Goal: Task Accomplishment & Management: Use online tool/utility

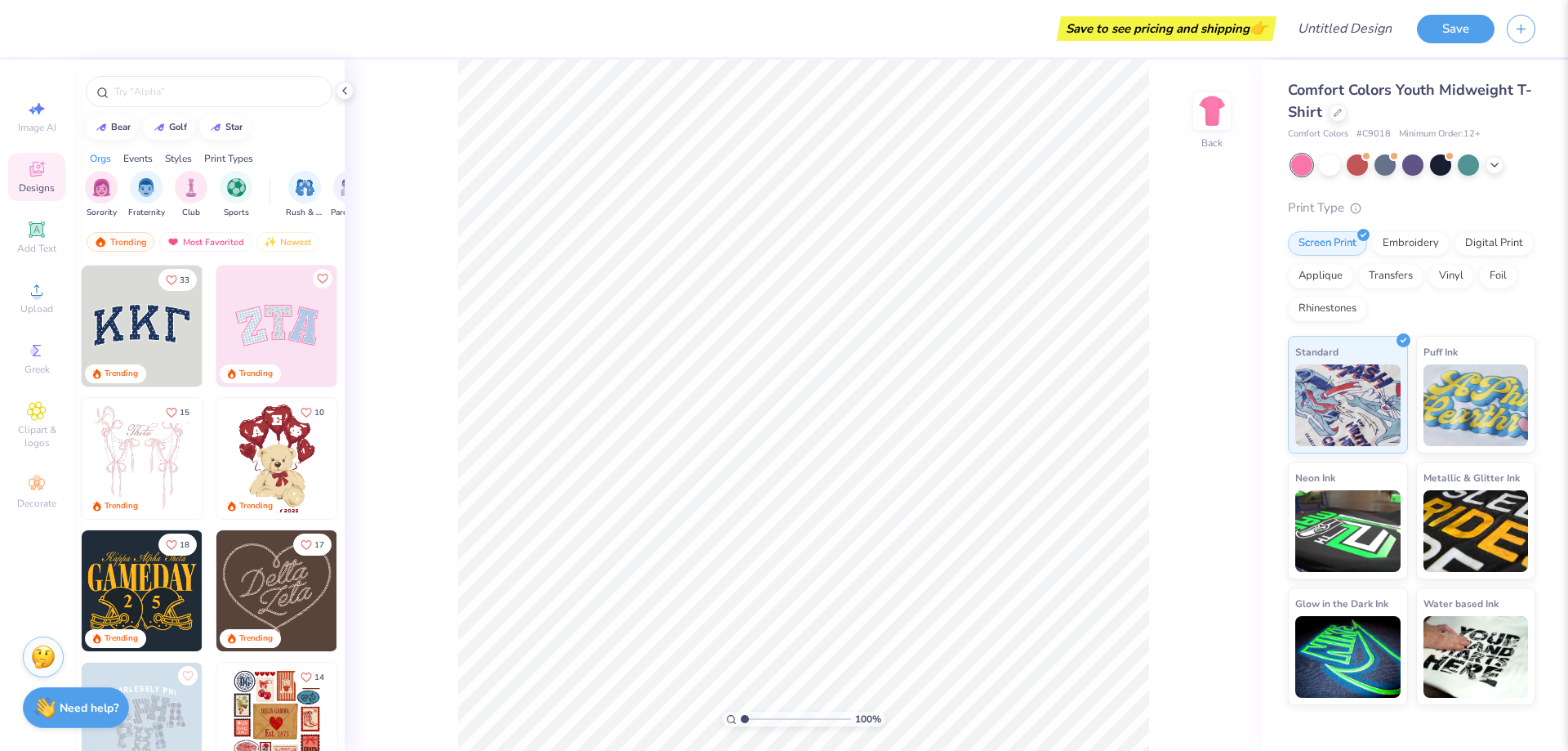
click at [276, 343] on img at bounding box center [277, 327] width 121 height 121
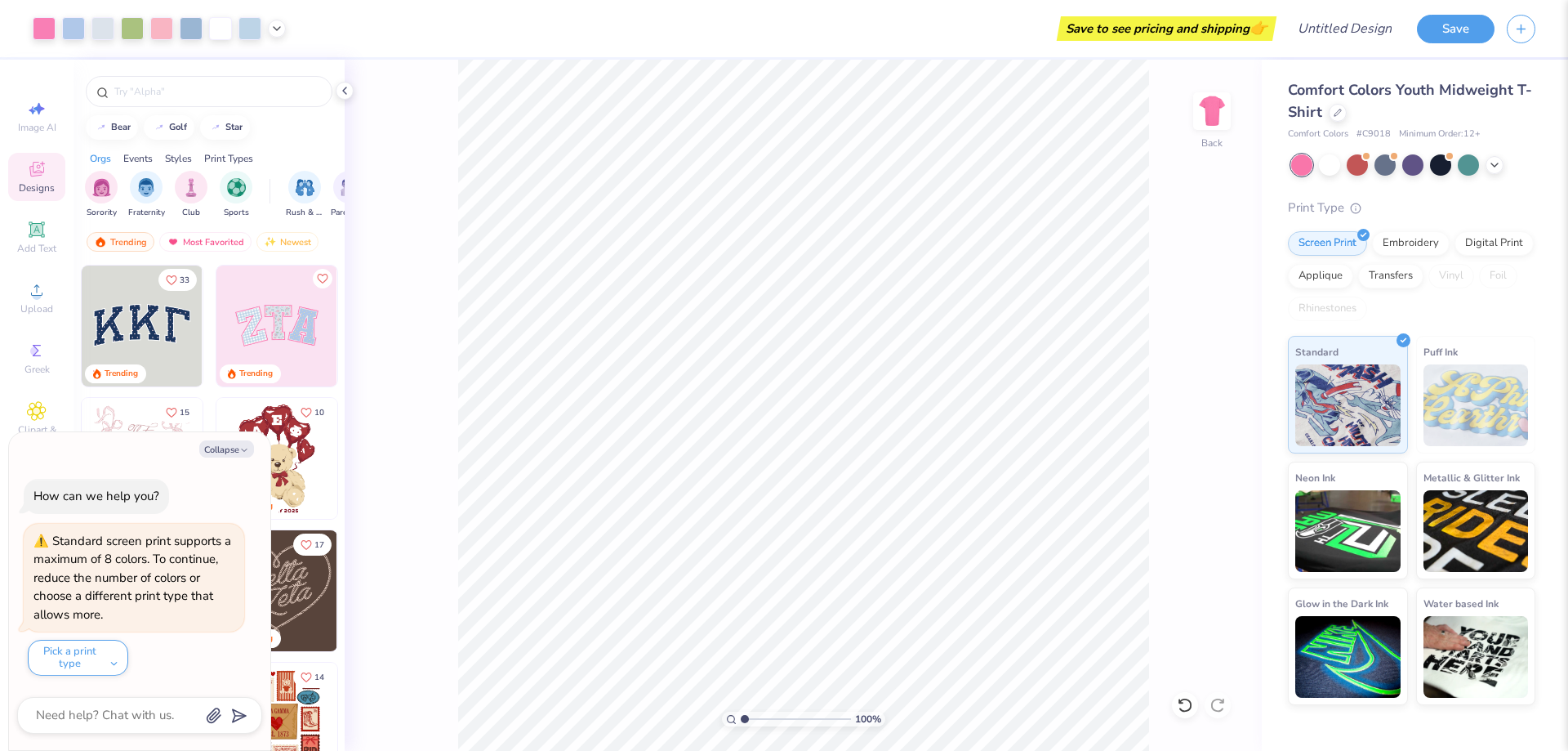
click at [351, 421] on div "100 % Back" at bounding box center [803, 405] width 917 height 691
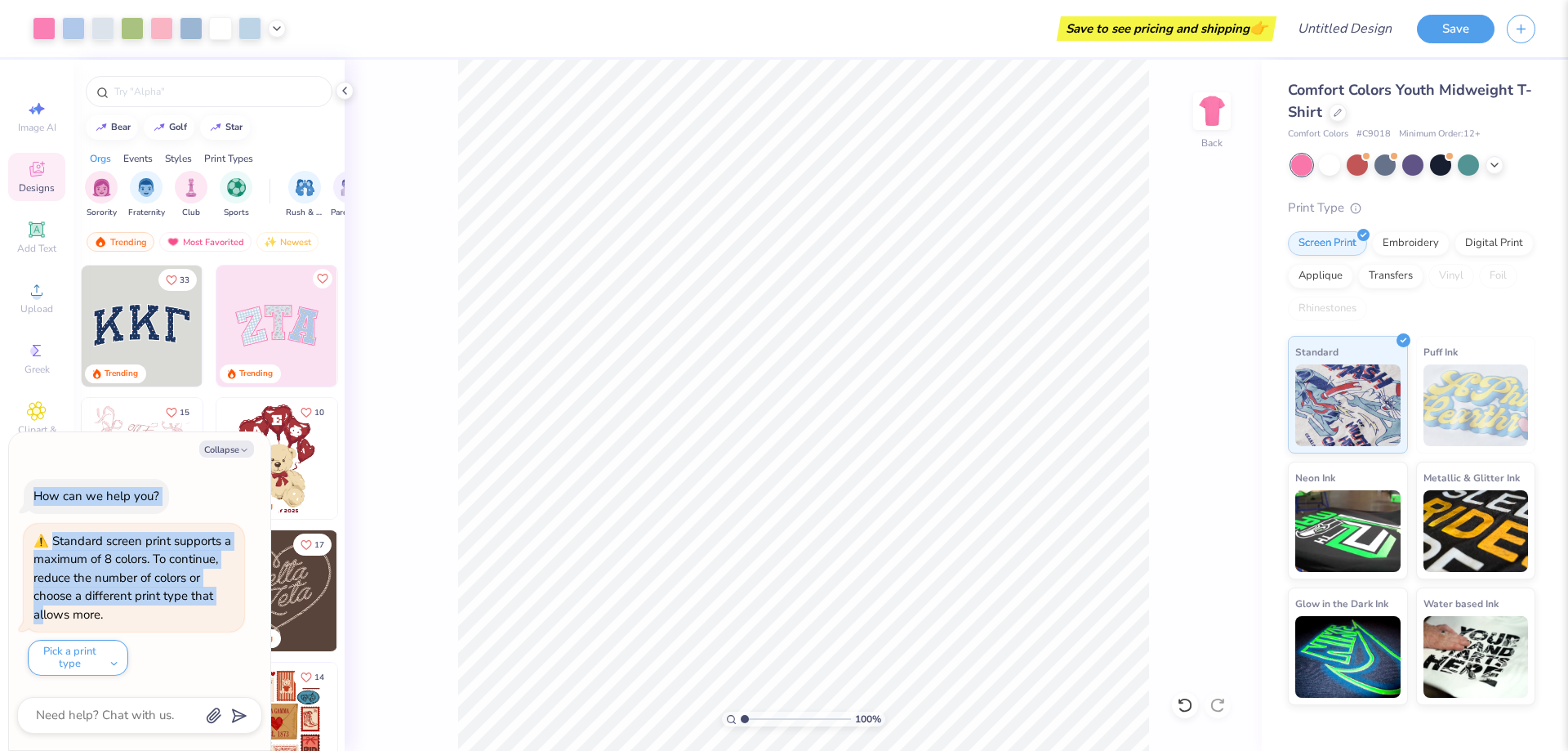
drag, startPoint x: 14, startPoint y: 477, endPoint x: 44, endPoint y: 628, distance: 154.0
click at [44, 628] on div "Collapse How can we help you? Standard screen print supports a maximum of 8 col…" at bounding box center [139, 591] width 261 height 318
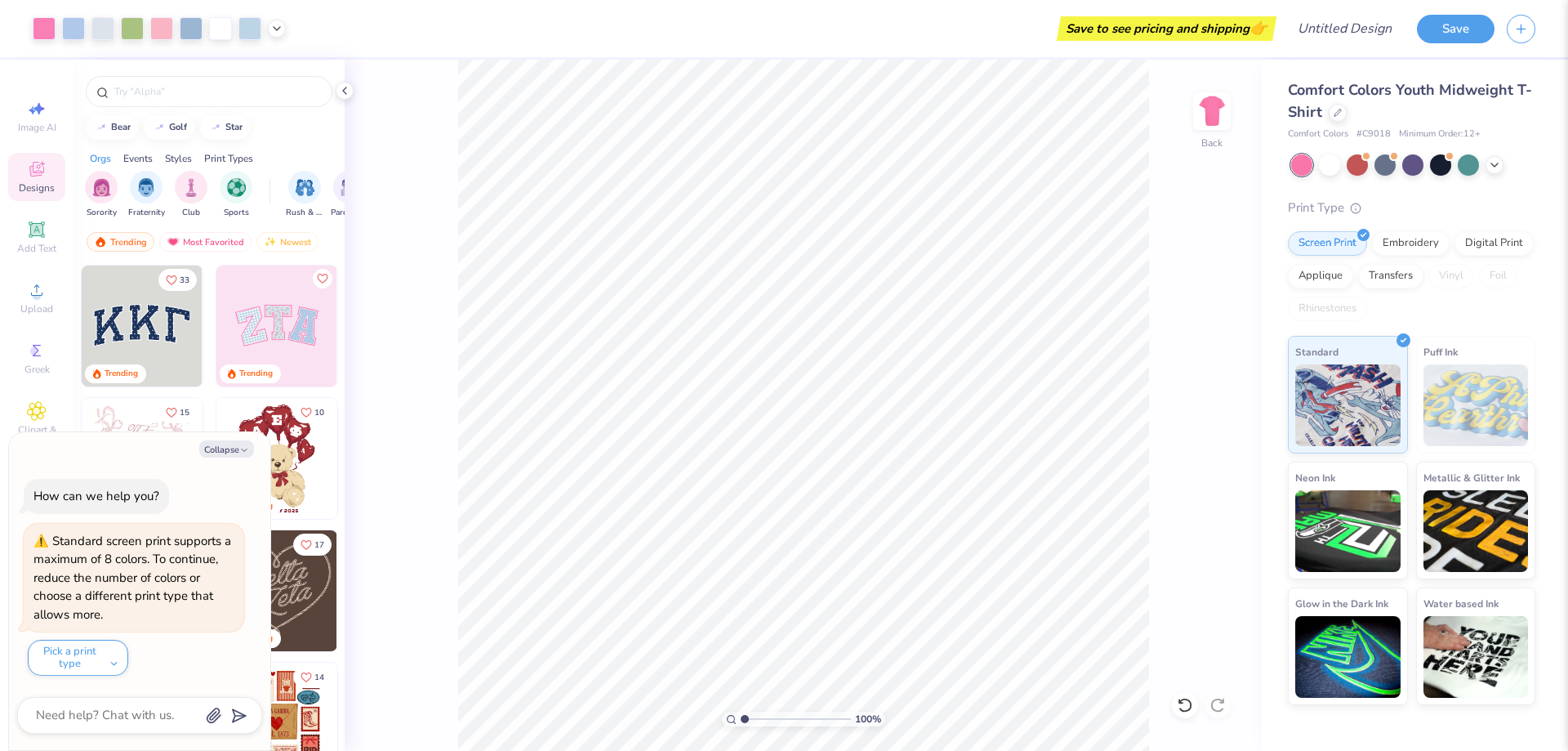
click at [369, 459] on div "100 % Back" at bounding box center [803, 405] width 917 height 691
click at [234, 450] on button "Collapse" at bounding box center [226, 449] width 55 height 17
type textarea "x"
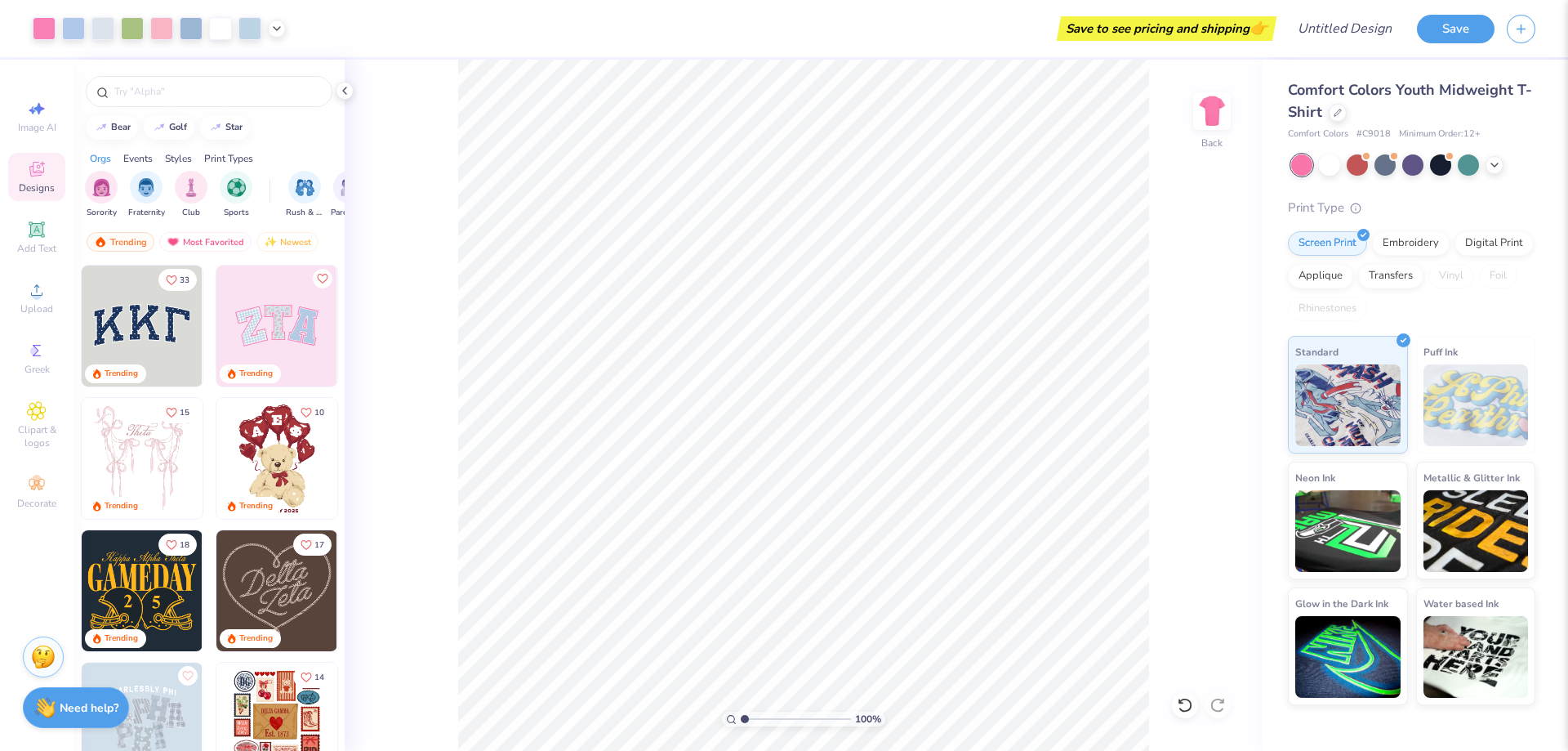
click at [181, 159] on div "Styles" at bounding box center [178, 159] width 27 height 15
click at [913, 494] on li "Delete" at bounding box center [932, 485] width 128 height 32
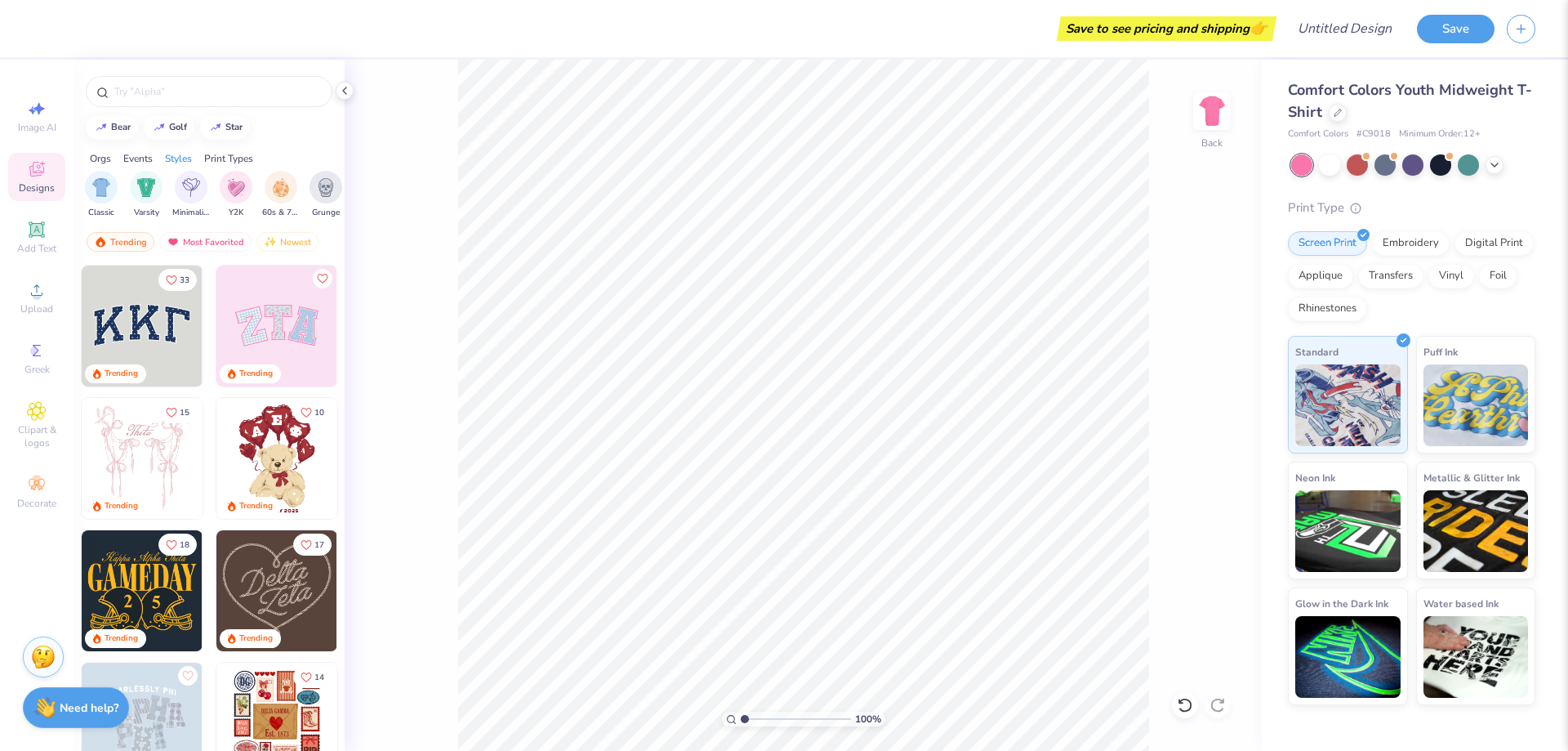
click at [235, 165] on div "Print Types" at bounding box center [229, 159] width 49 height 15
click at [105, 183] on img "filter for Embroidery" at bounding box center [102, 186] width 19 height 19
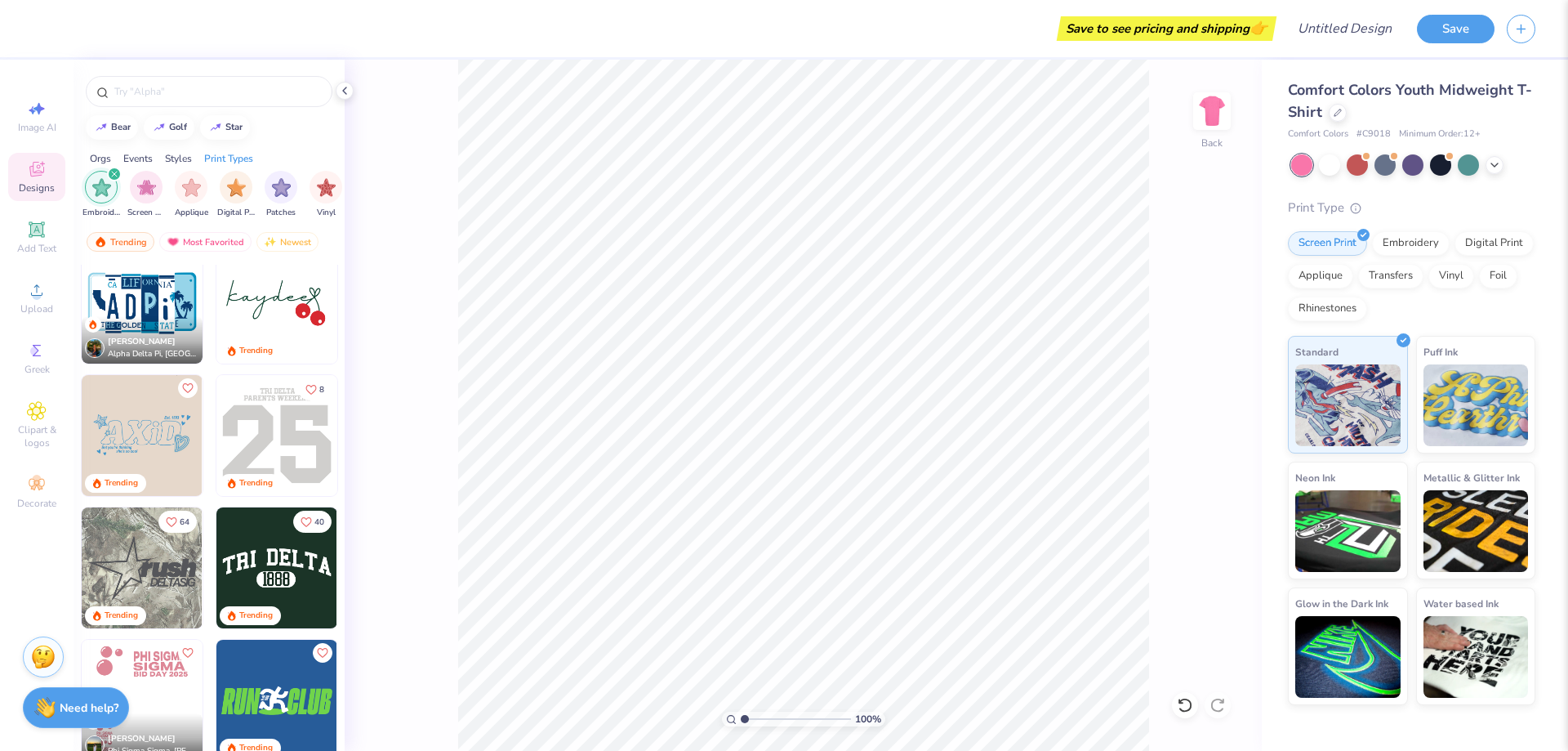
scroll to position [1307, 0]
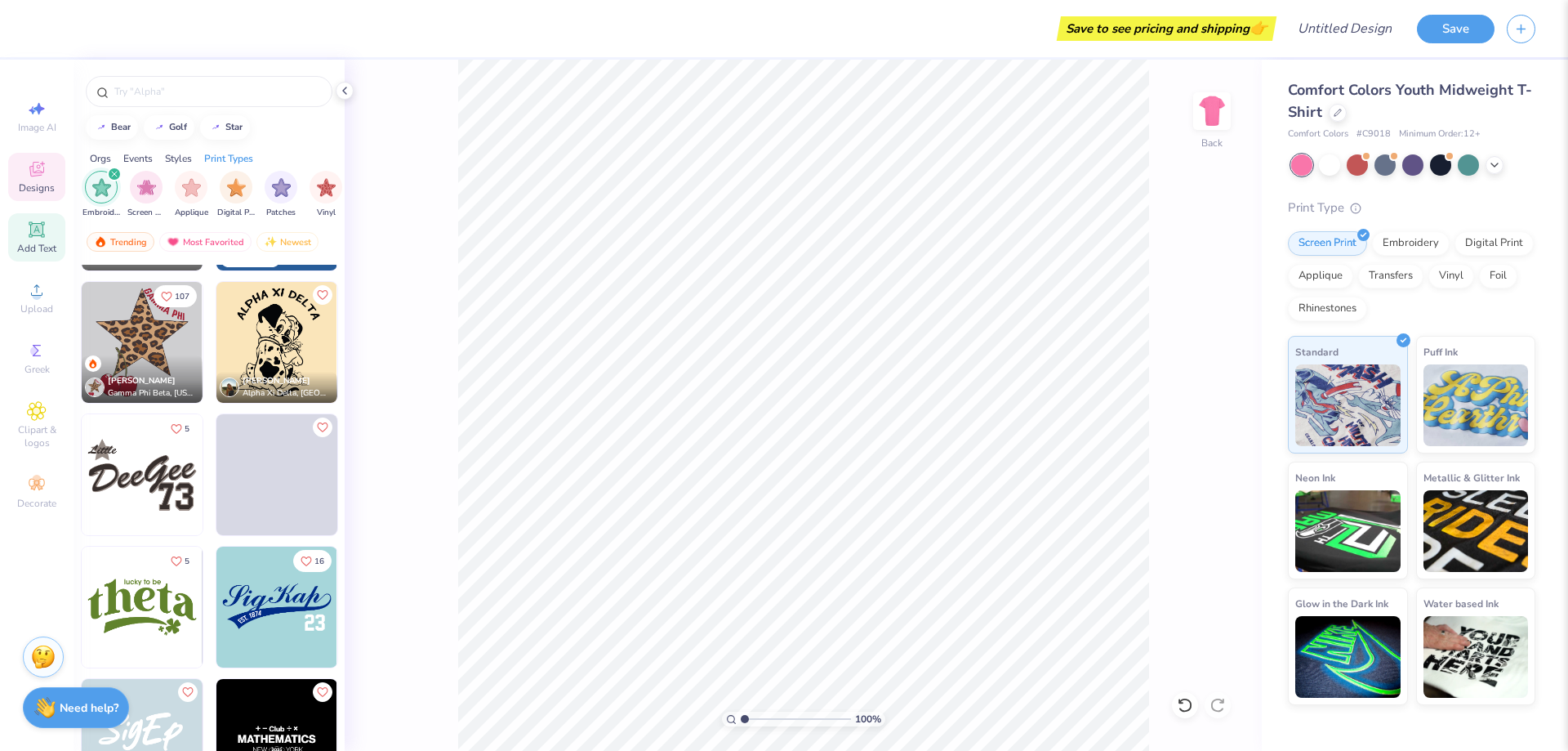
click at [43, 226] on icon at bounding box center [36, 230] width 16 height 16
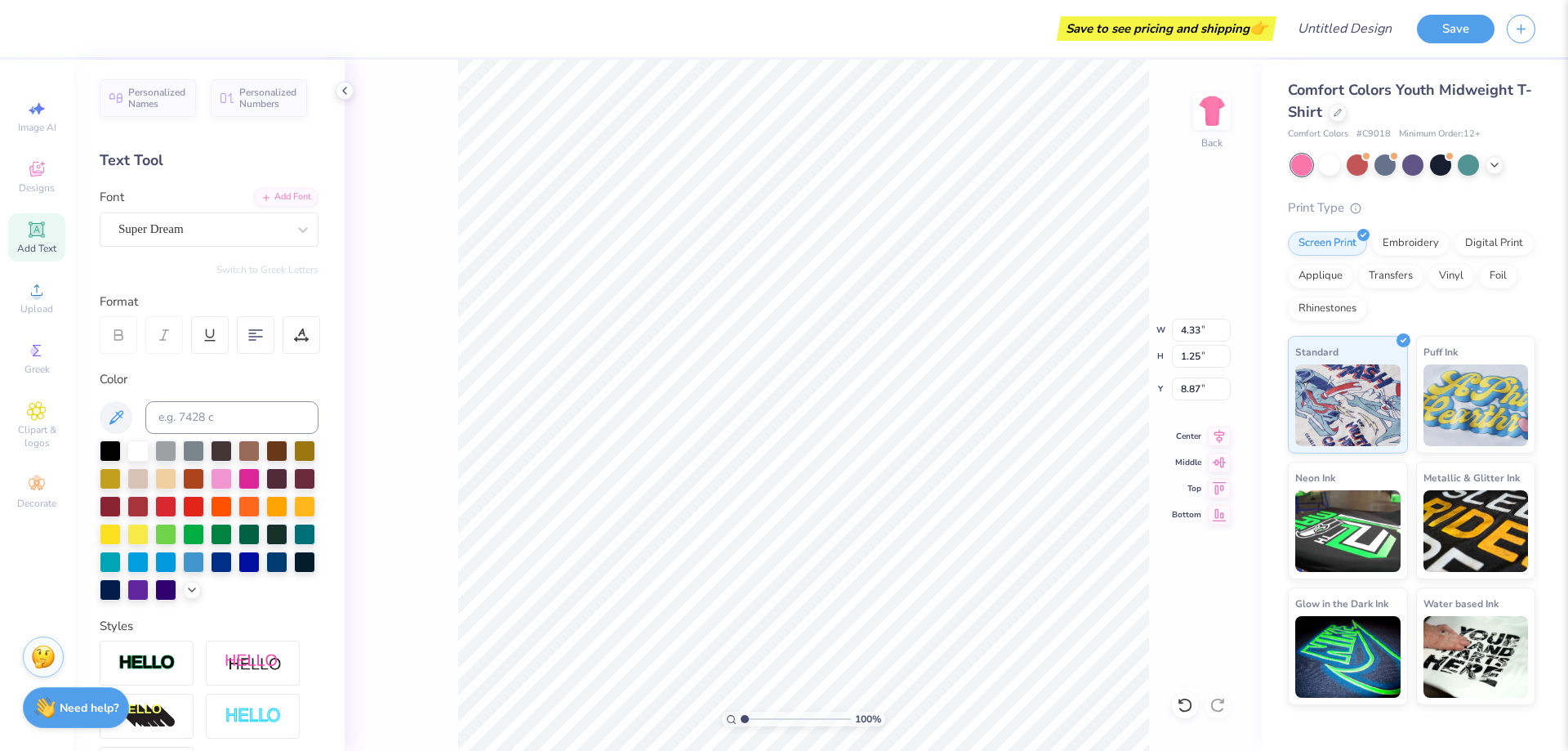
scroll to position [14, 3]
type textarea "T"
type textarea "l"
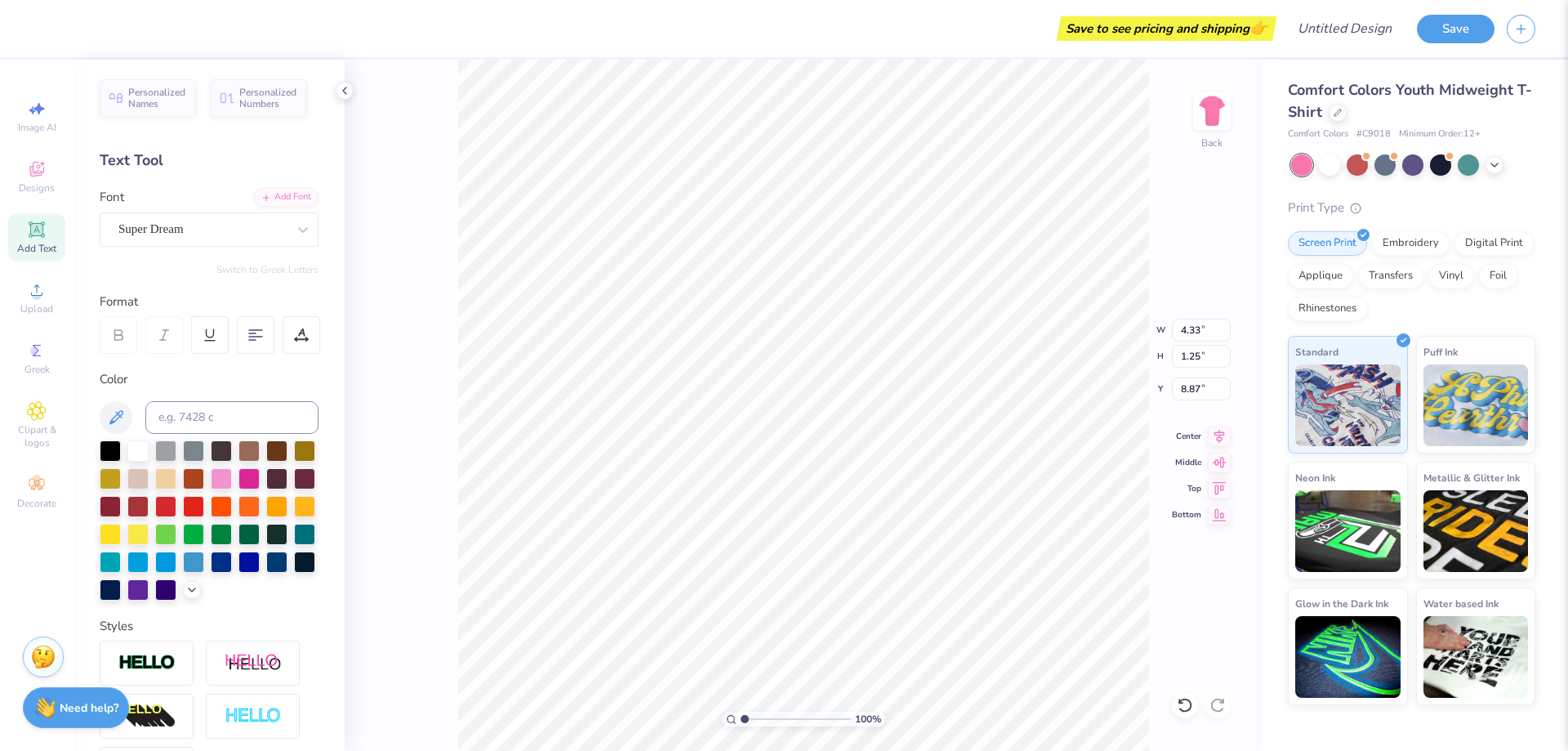
type textarea "LET'S TALK LASER"
type input "3.00"
click at [195, 215] on div "Super Dream" at bounding box center [209, 230] width 219 height 35
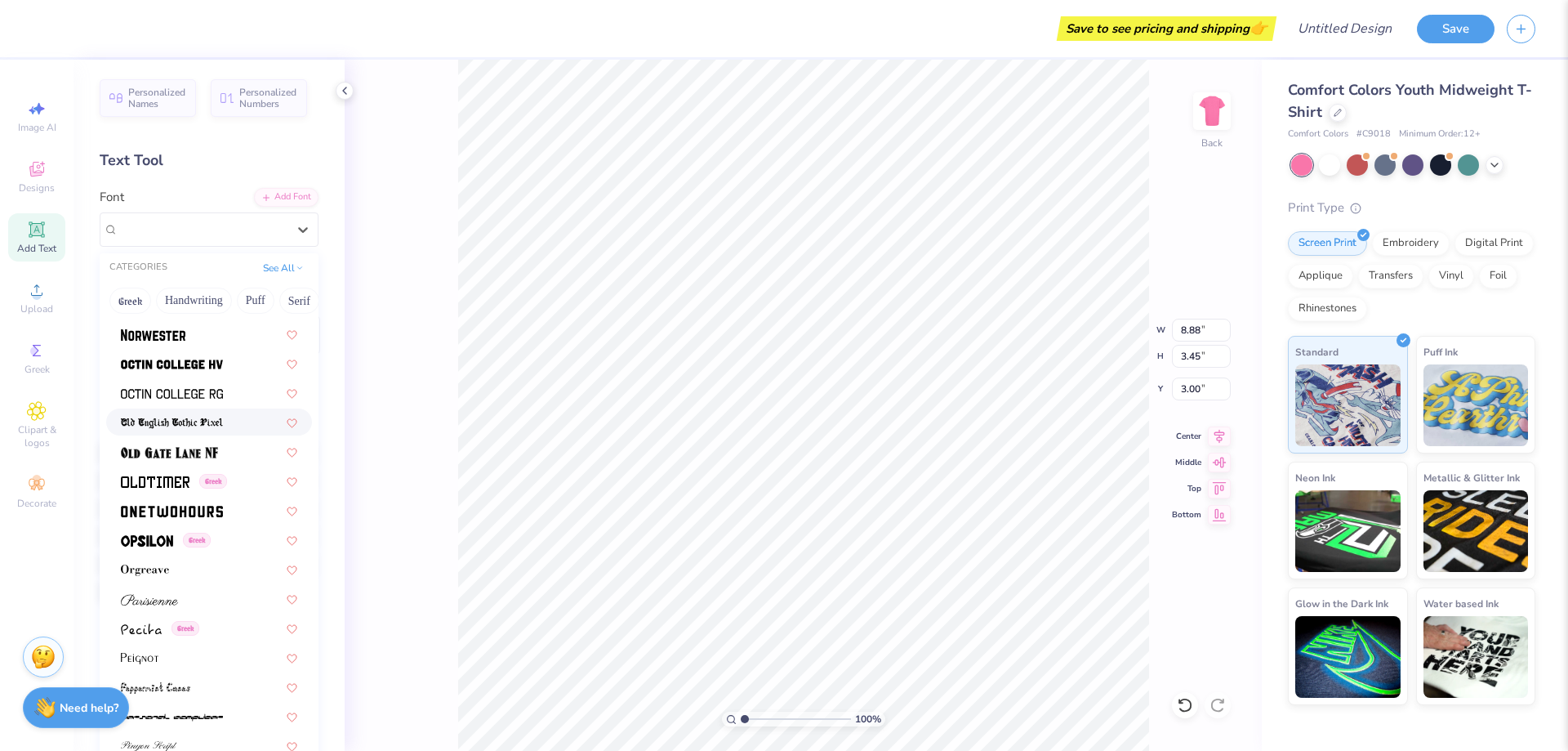
scroll to position [6620, 0]
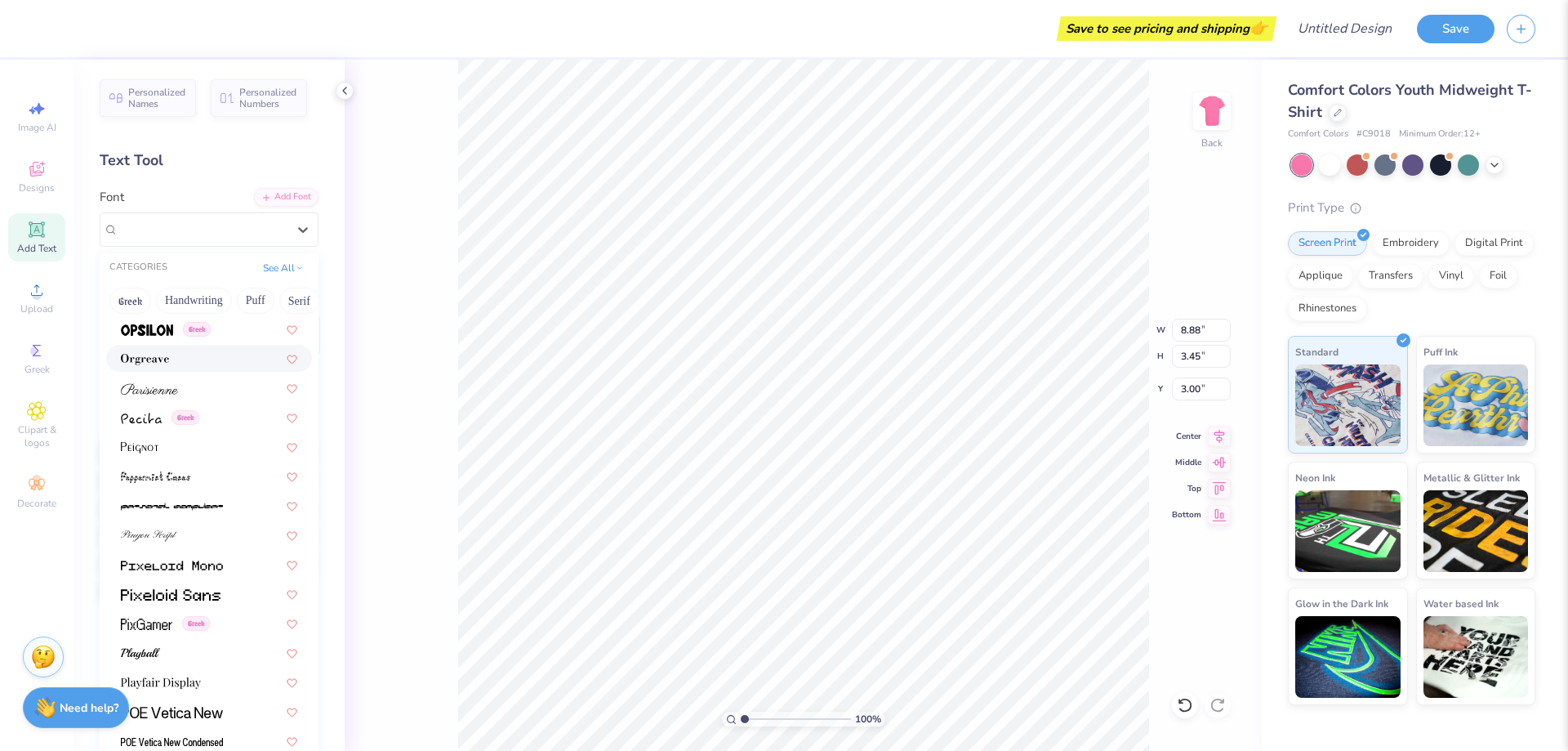
click at [172, 356] on div at bounding box center [210, 359] width 177 height 17
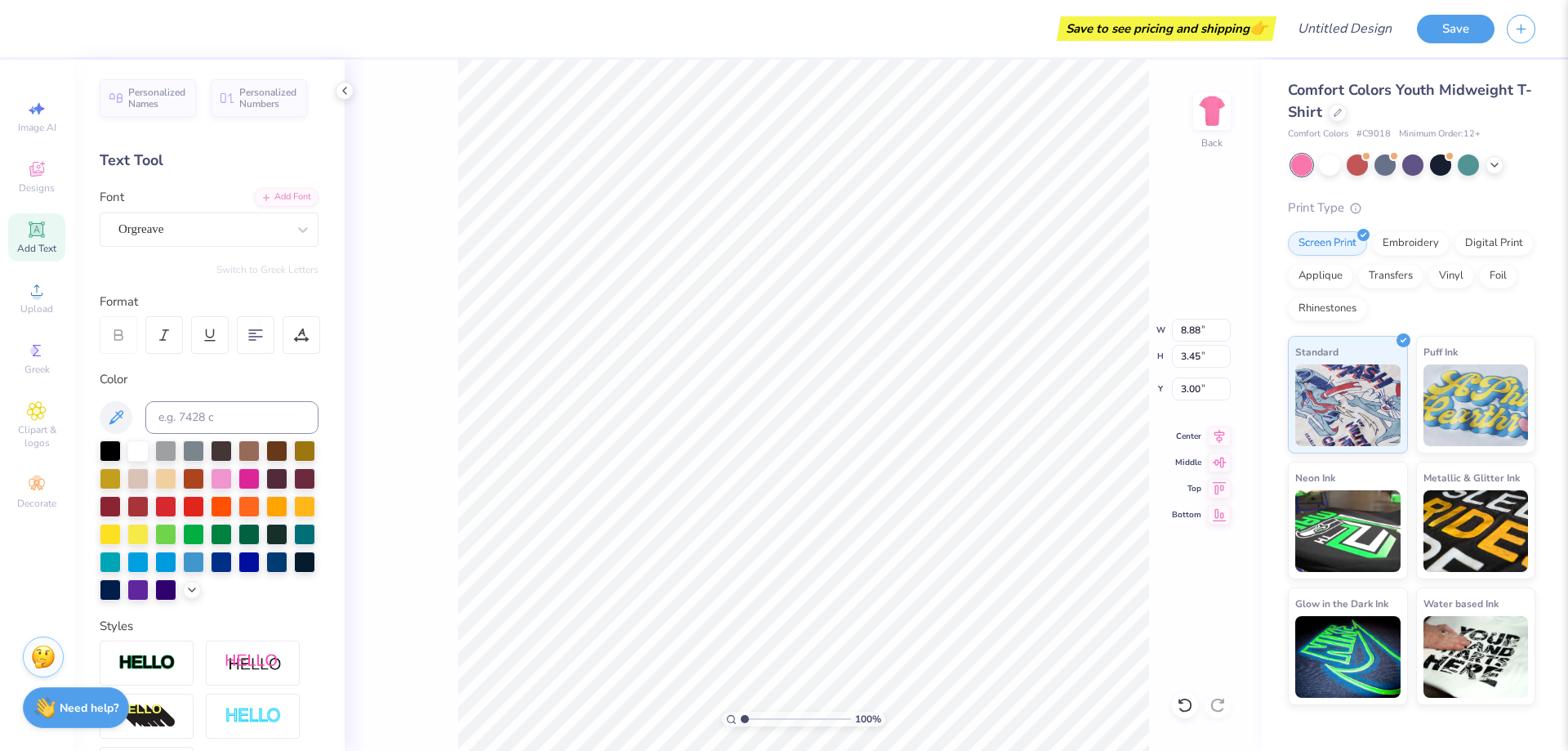
type input "10.00"
type input "3.33"
type input "3.06"
type textarea "LET'S TALK LASER"
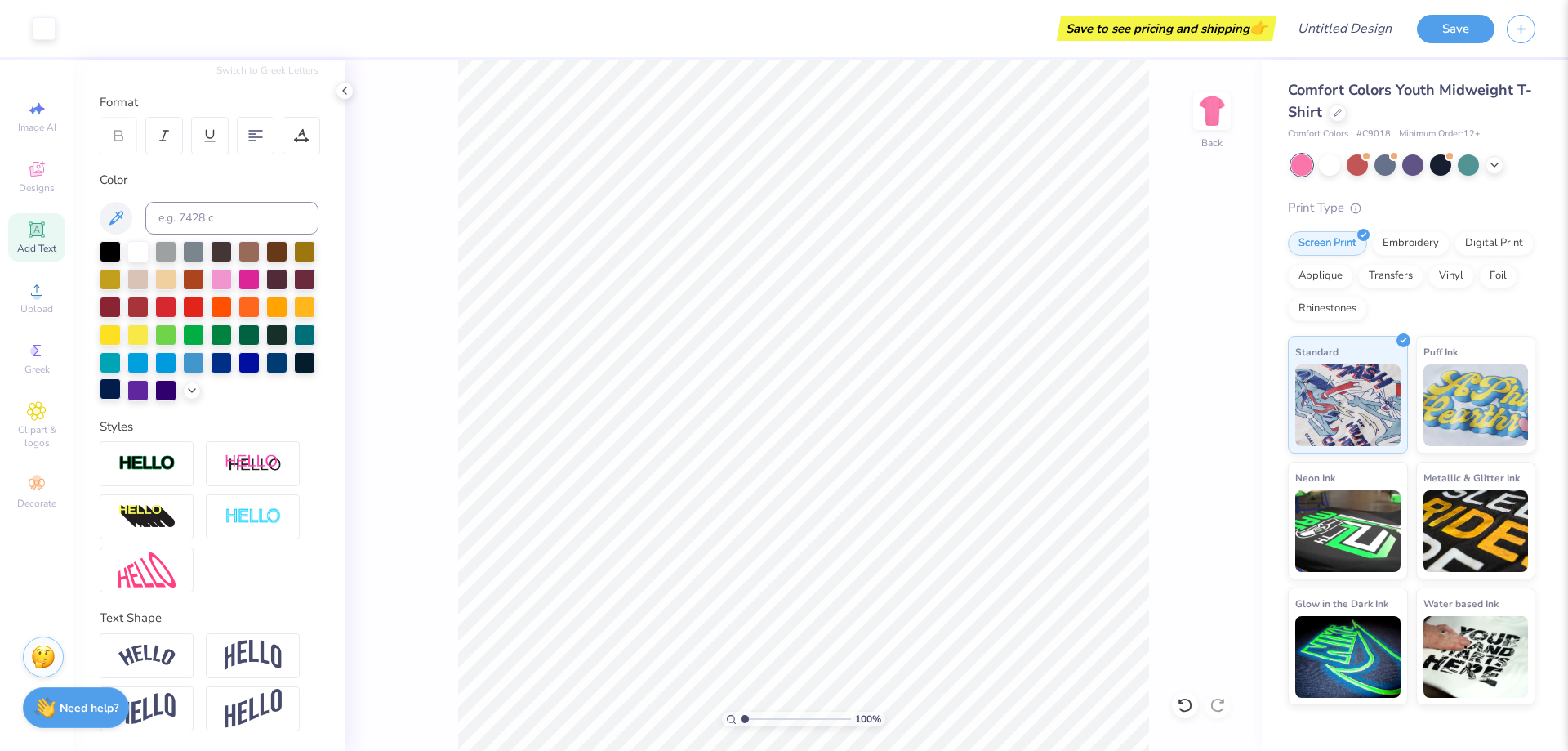
scroll to position [227, 0]
click at [170, 660] on img at bounding box center [147, 655] width 57 height 22
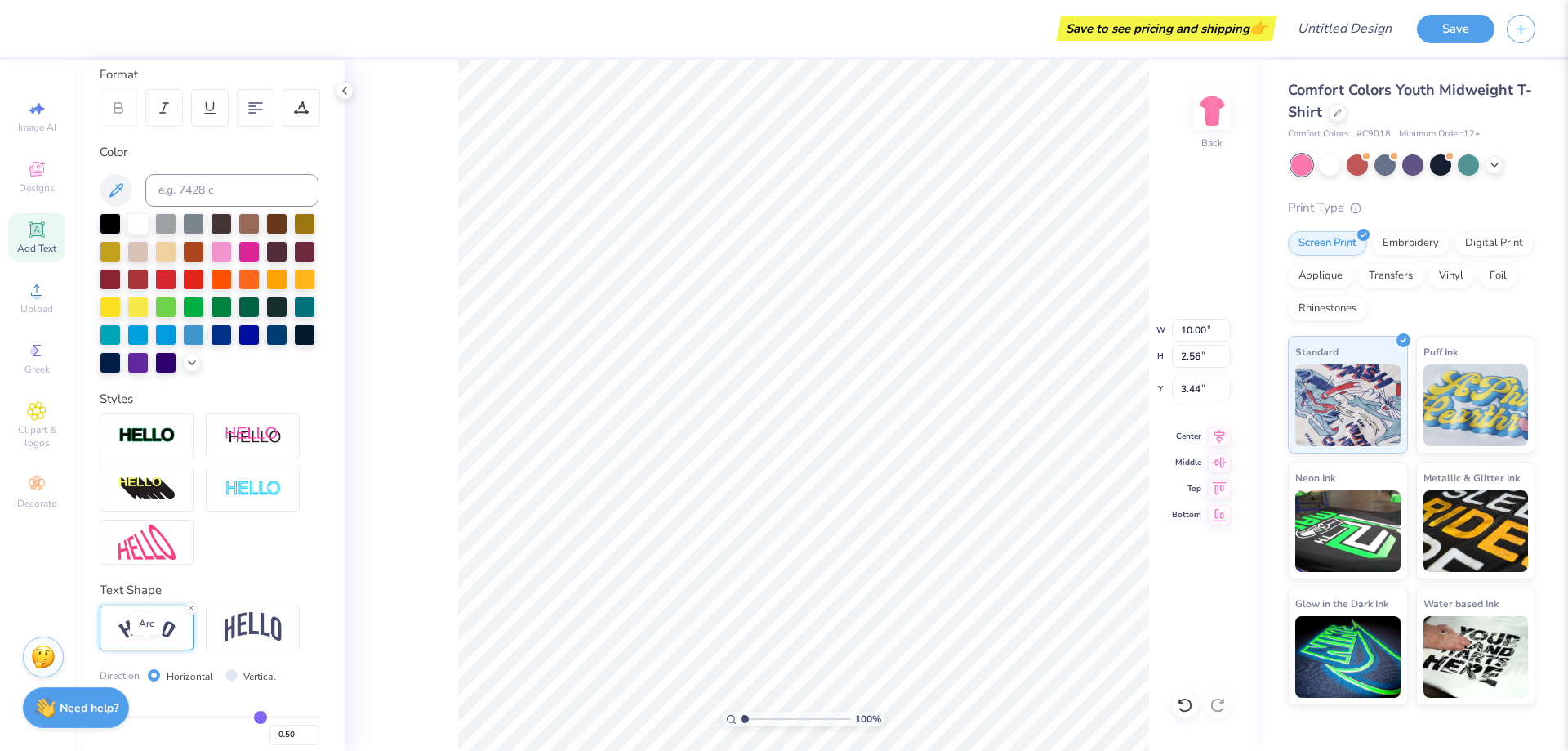
type input "2.56"
type input "3.44"
click at [248, 643] on img at bounding box center [253, 628] width 57 height 31
type input "6.86"
type input "2.63"
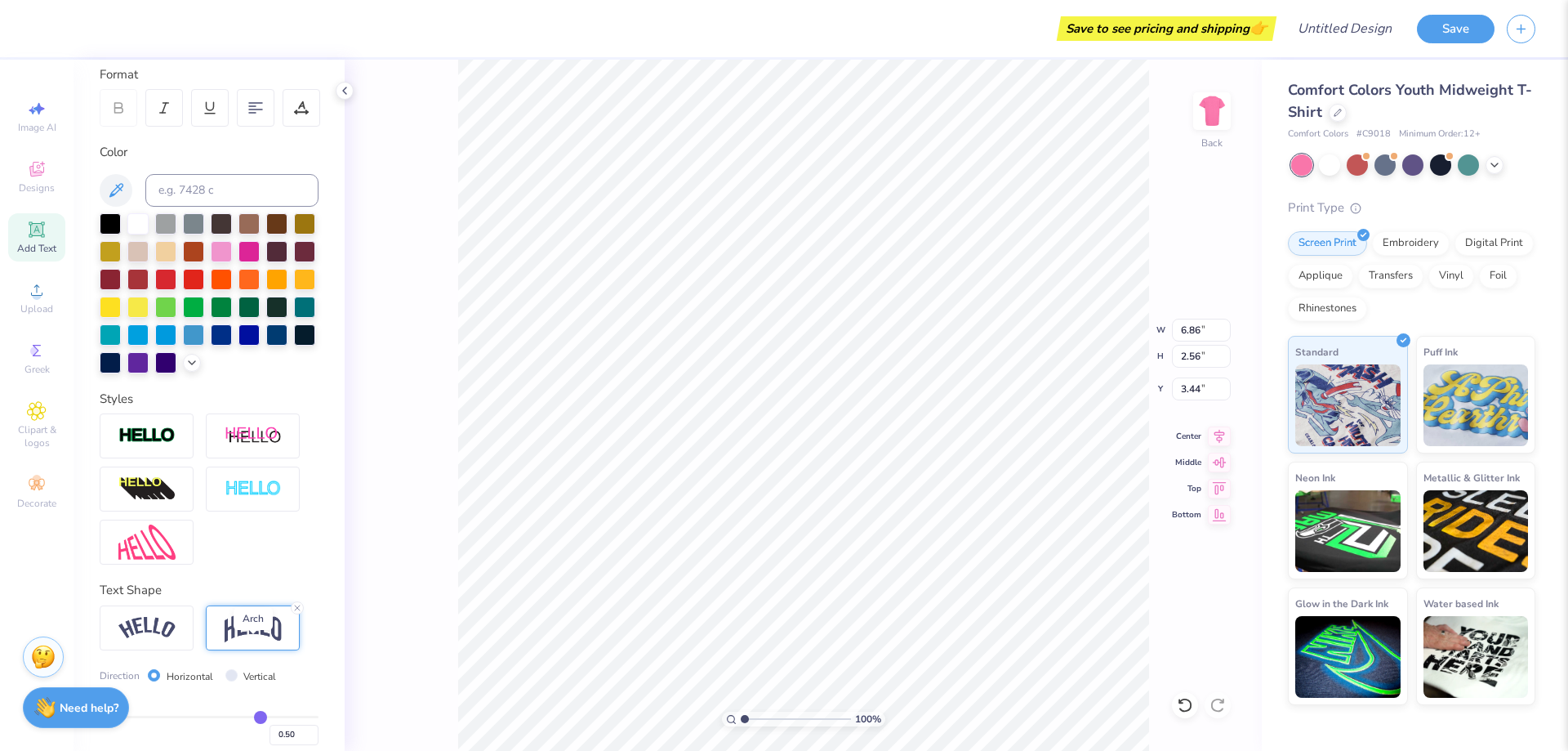
type input "3.41"
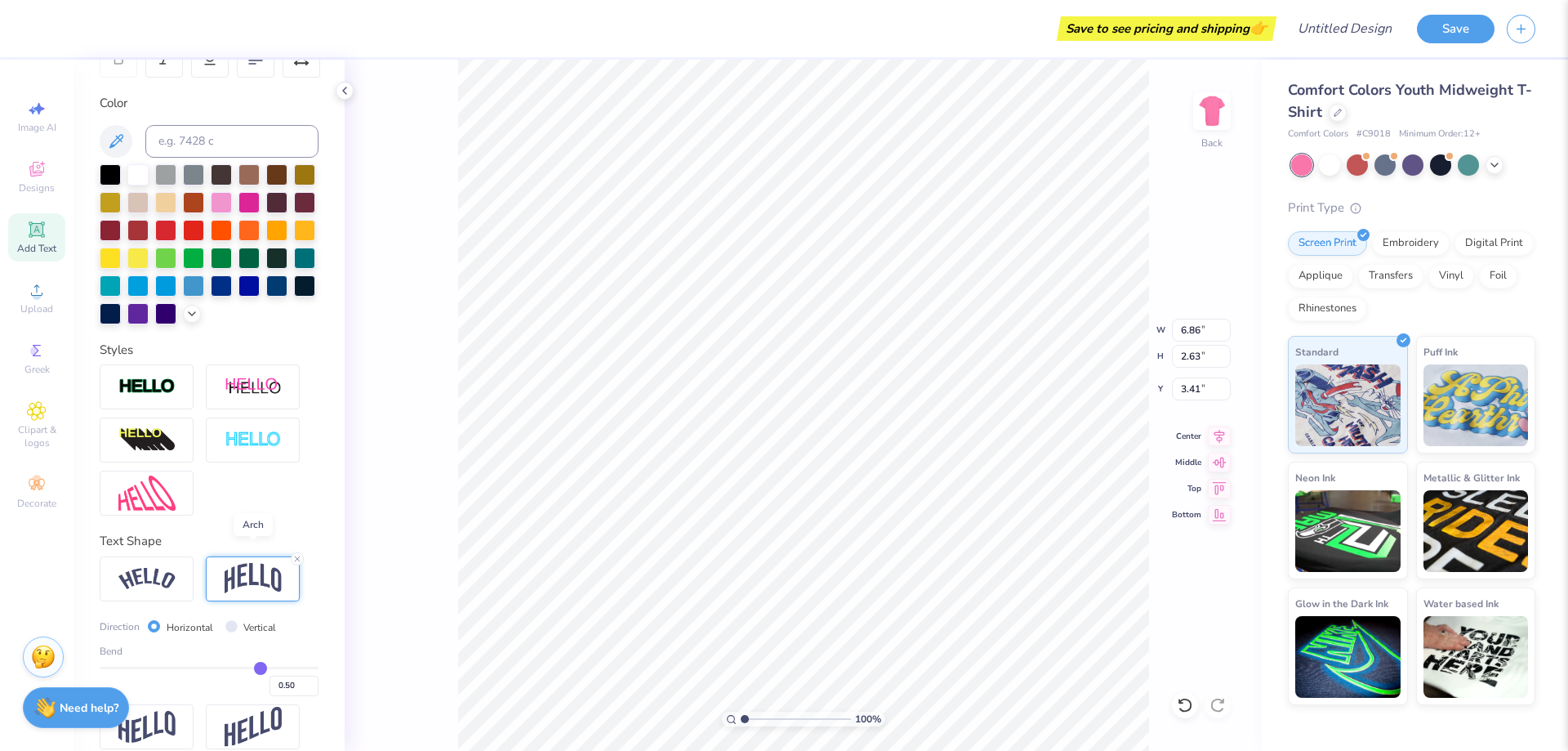
scroll to position [322, 0]
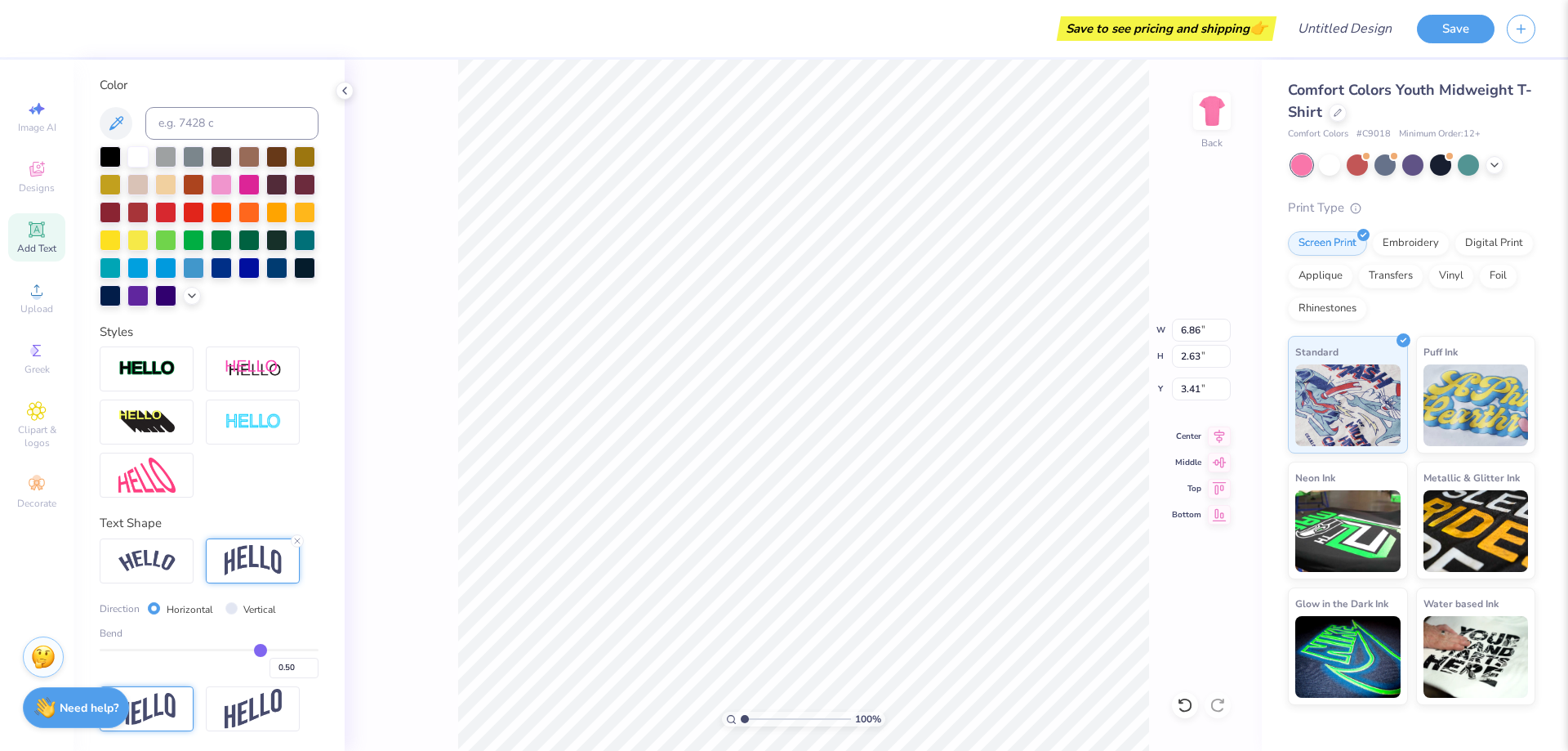
click at [164, 721] on img at bounding box center [147, 709] width 57 height 32
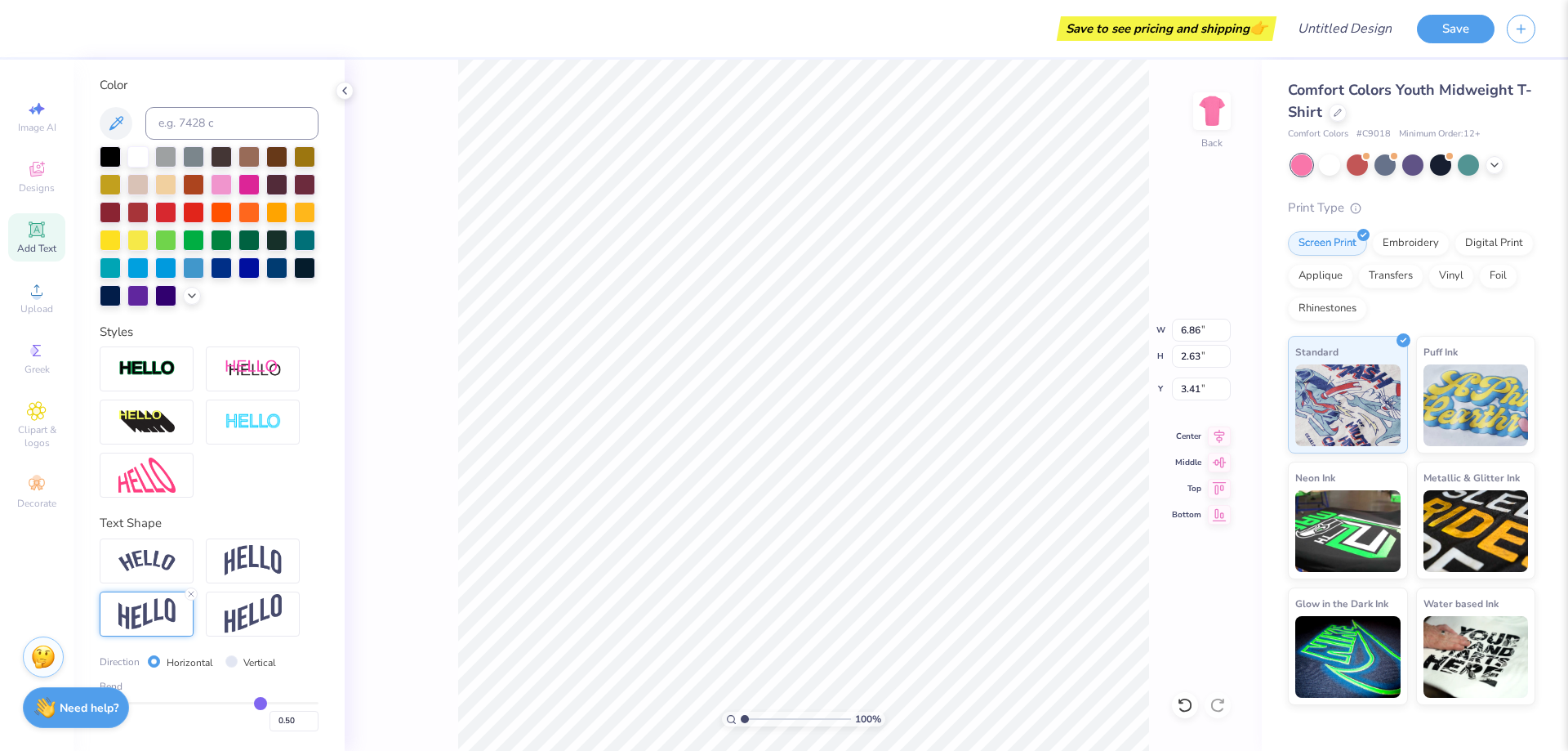
type input "3.38"
type input "3.03"
click at [257, 614] on img at bounding box center [253, 614] width 57 height 40
type input "4.21"
type input "2.62"
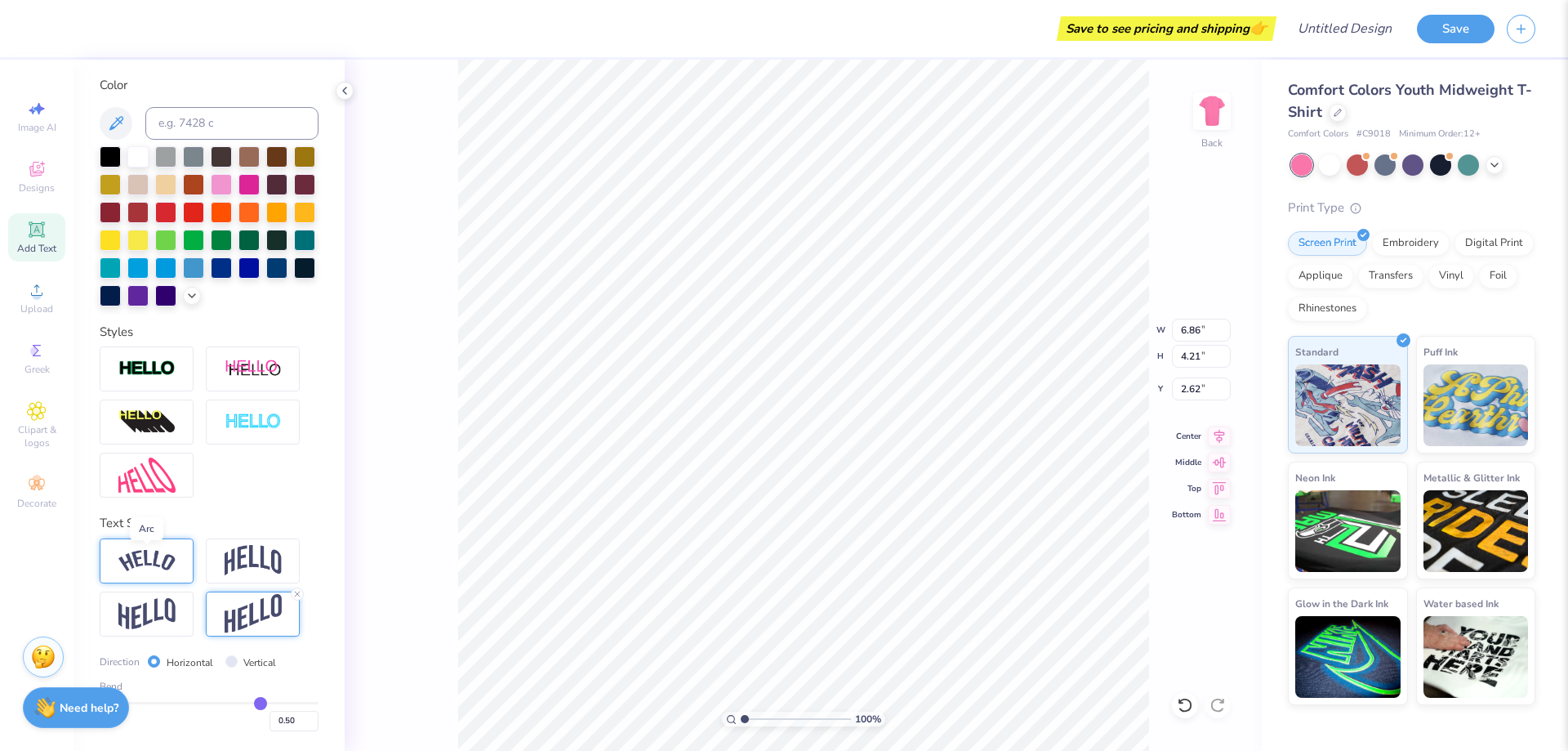
click at [168, 557] on img at bounding box center [147, 560] width 57 height 22
type input "10.00"
type input "2.56"
type input "3.44"
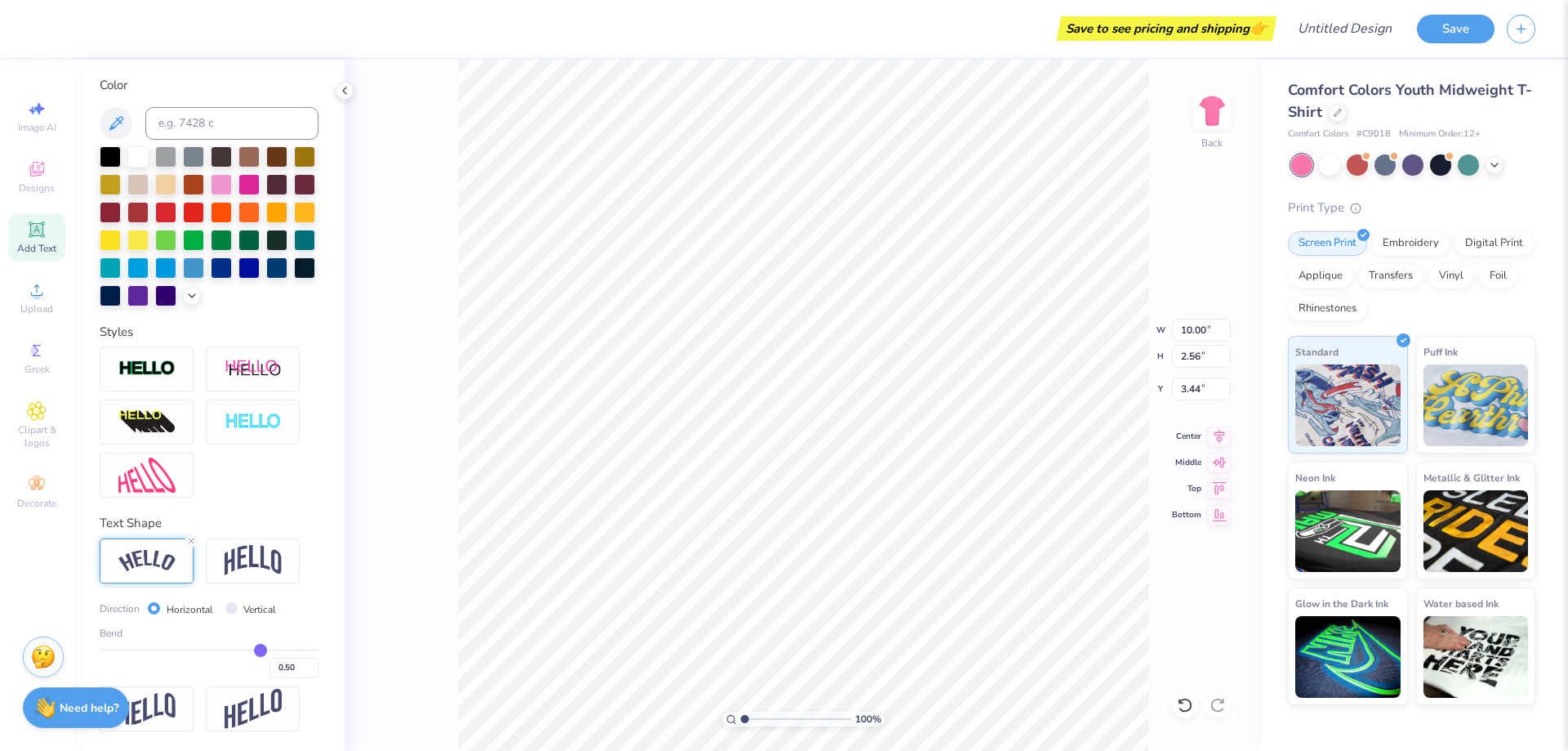
click at [251, 649] on input "range" at bounding box center [209, 650] width 219 height 3
click at [1187, 709] on icon at bounding box center [1184, 705] width 16 height 16
type input "6.86"
type input "4.21"
type input "2.62"
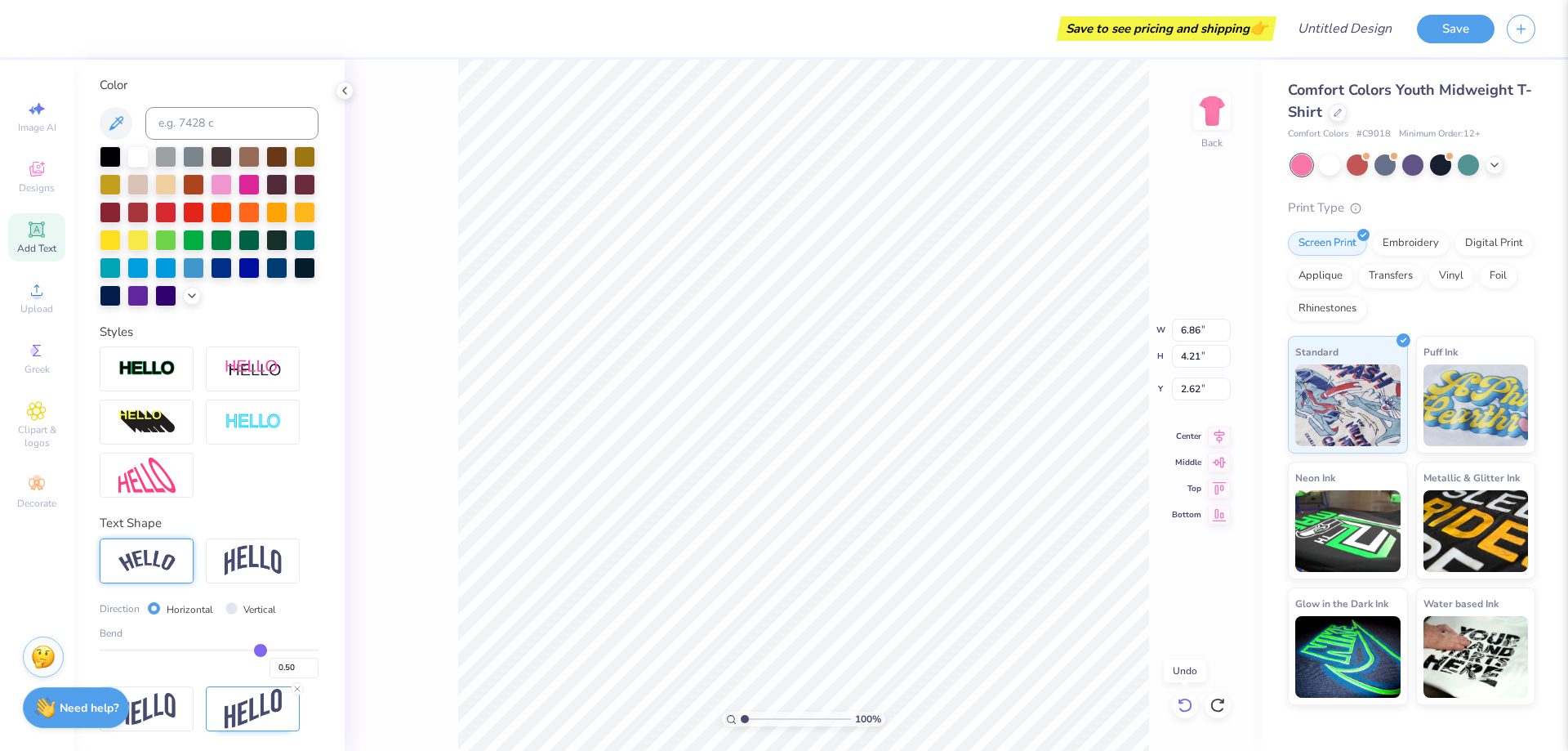
click at [1187, 709] on icon at bounding box center [1184, 705] width 16 height 16
type input "3.38"
type input "3.03"
click at [1189, 708] on icon at bounding box center [1184, 705] width 16 height 16
type input "2.63"
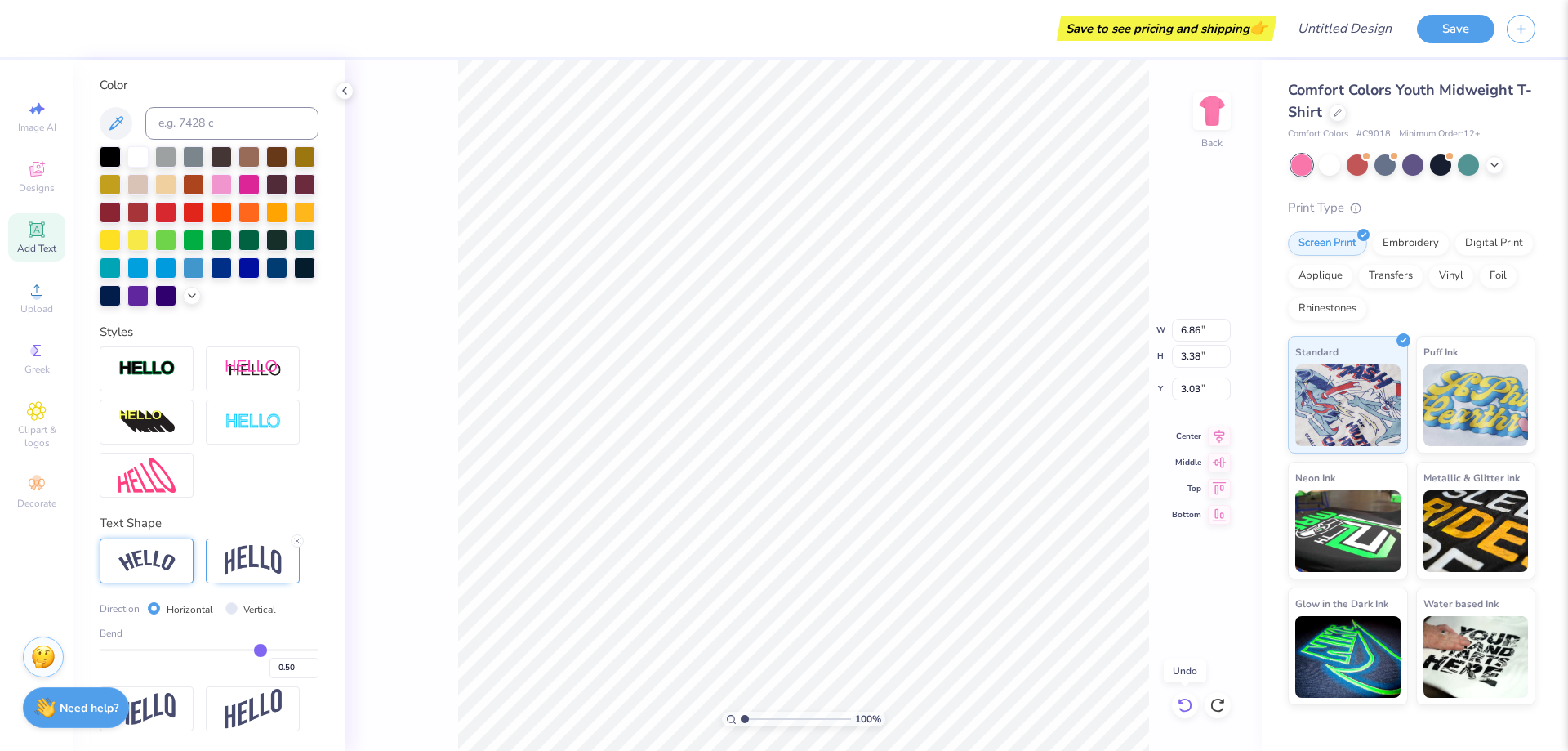
type input "3.41"
click at [1190, 708] on icon at bounding box center [1184, 705] width 16 height 16
type input "10.00"
type input "2.56"
type input "3.44"
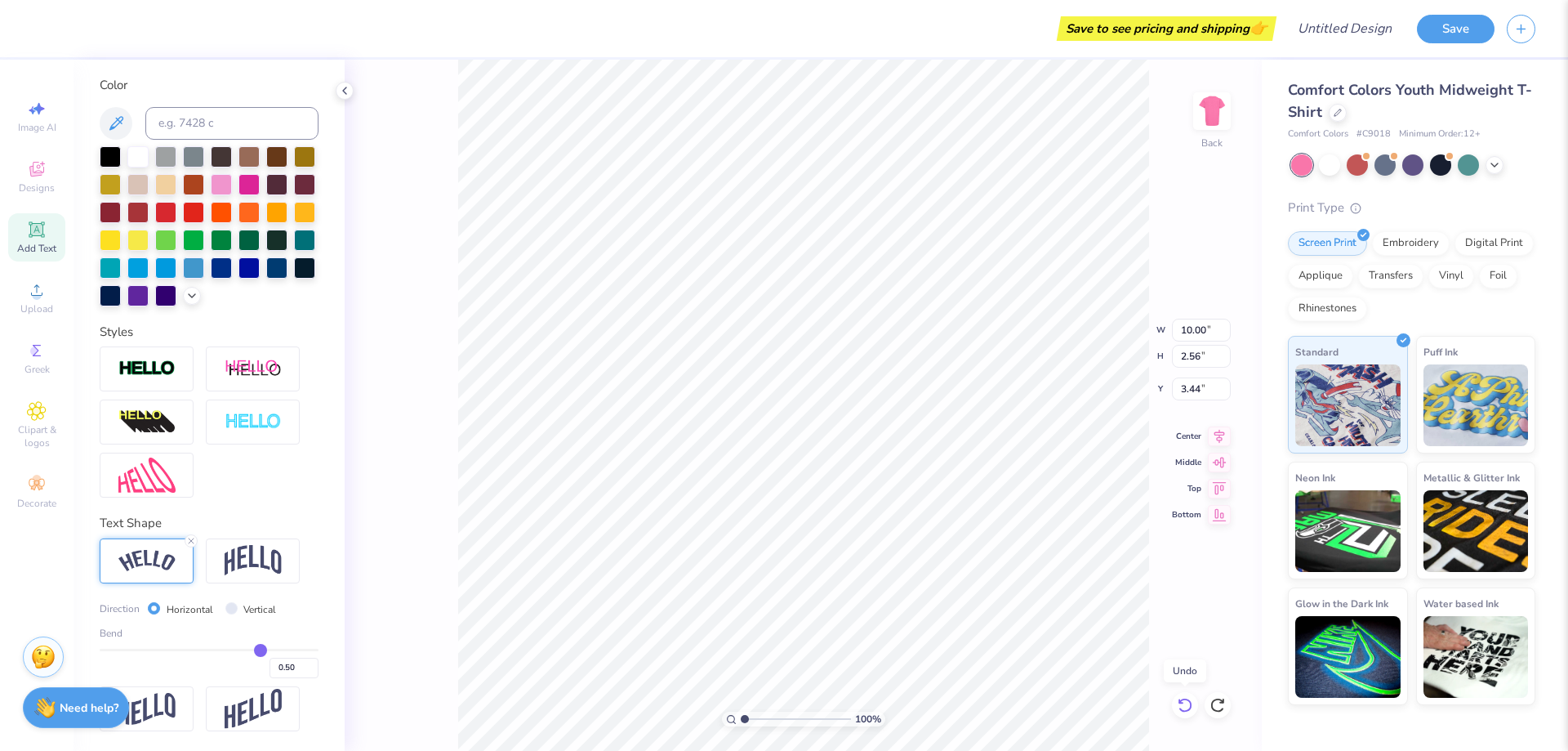
click at [1190, 705] on icon at bounding box center [1184, 705] width 16 height 16
type input "3.33"
type input "3.06"
click at [233, 369] on img at bounding box center [253, 369] width 57 height 21
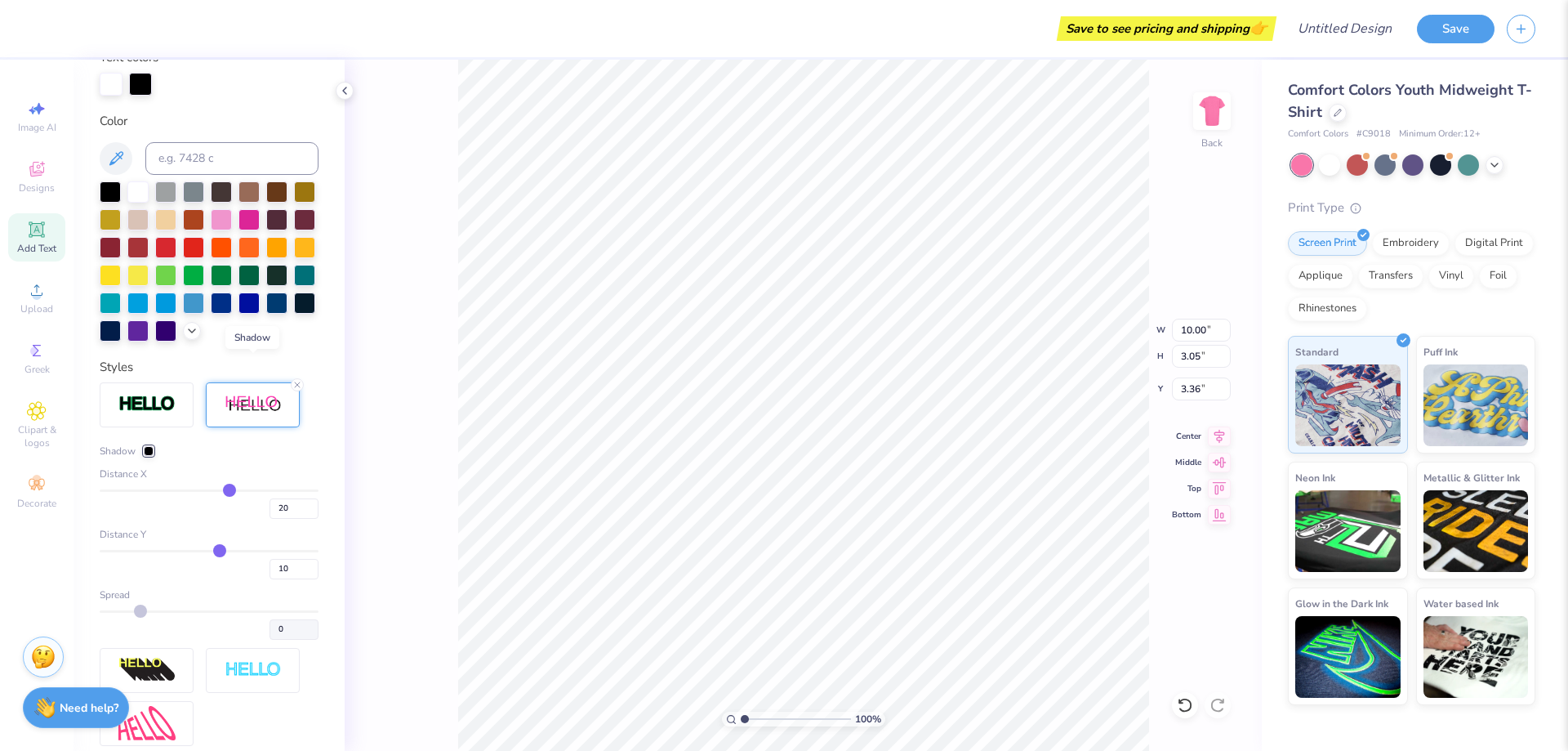
type input "3.05"
type input "3.36"
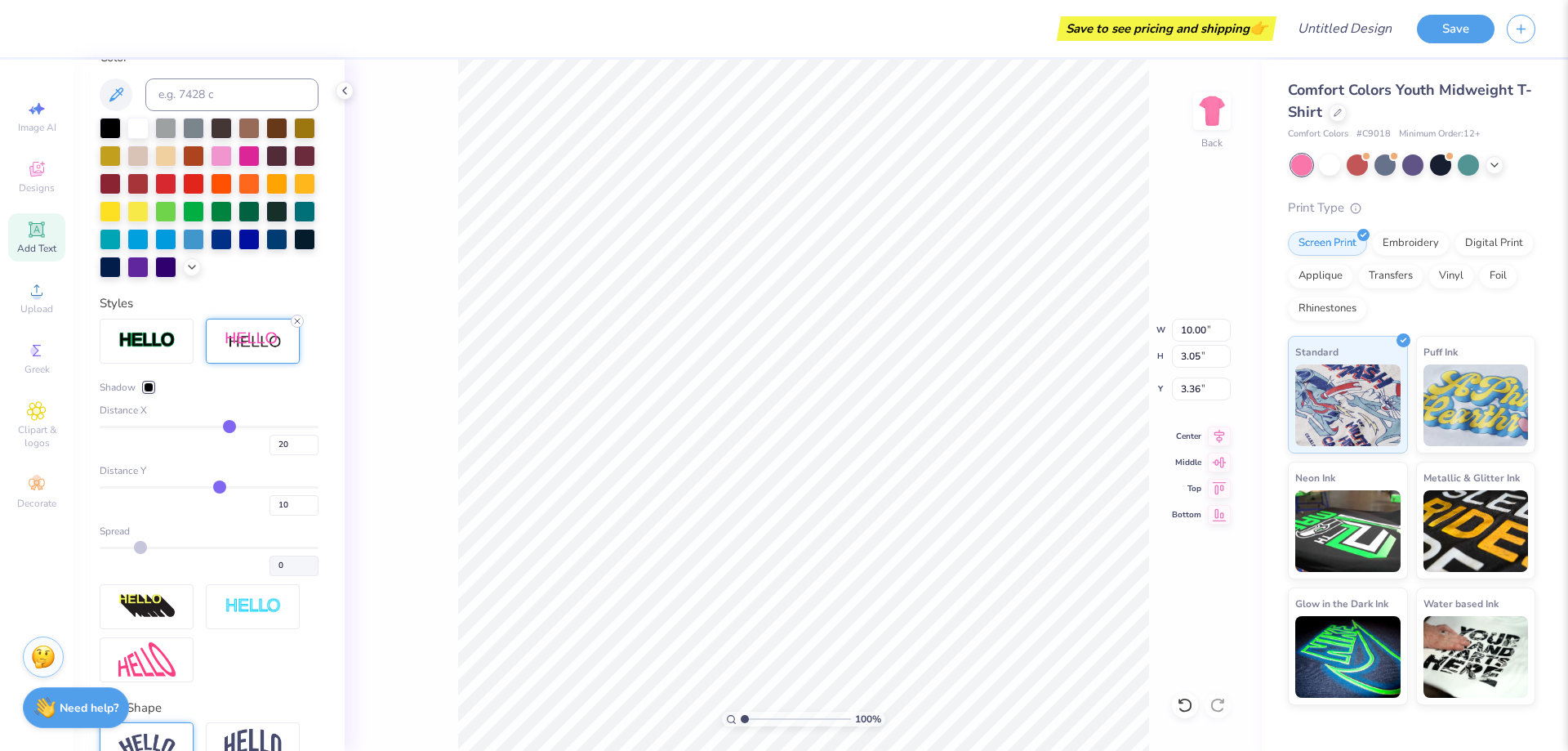
click at [300, 326] on icon at bounding box center [297, 320] width 10 height 10
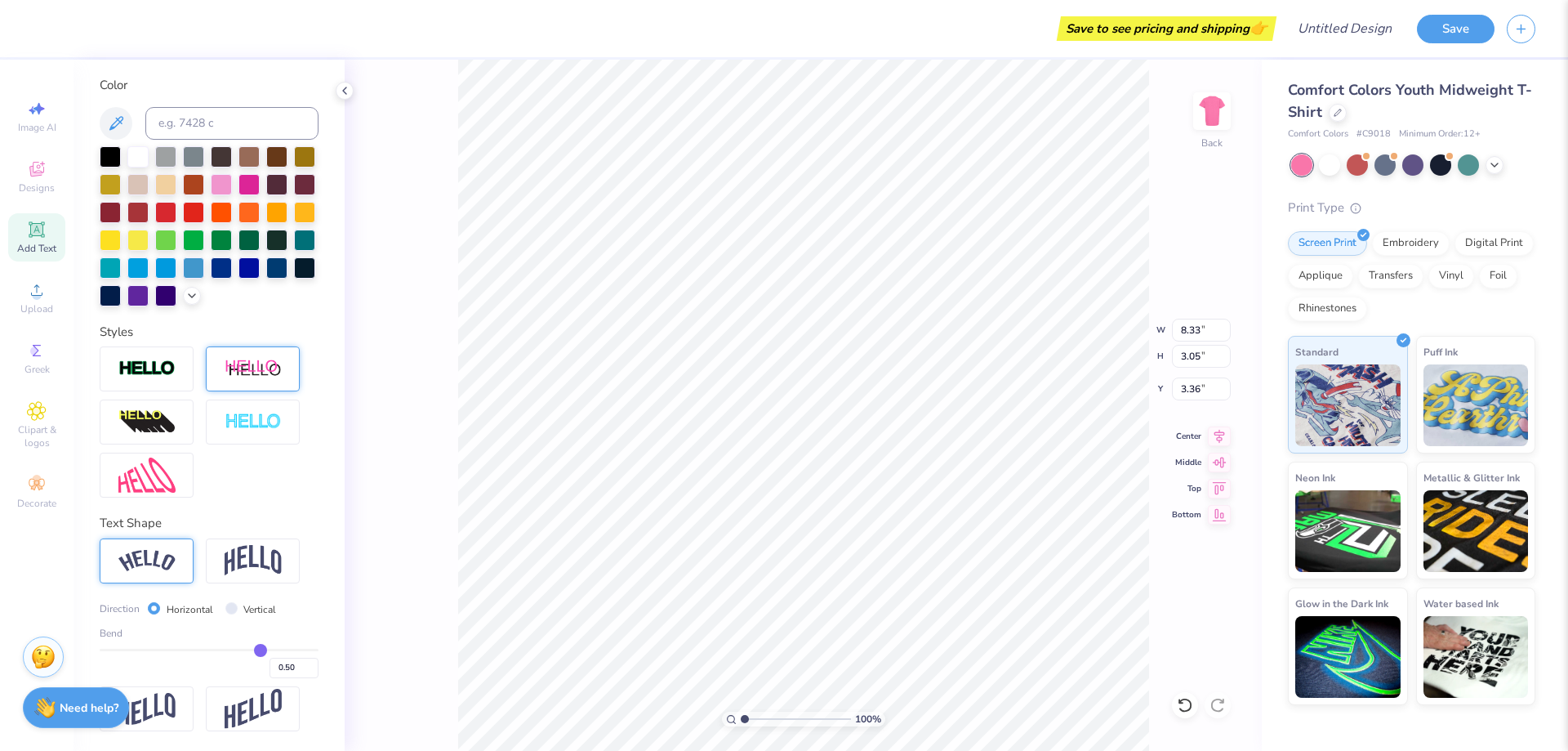
type input "8.33"
type input "2.77"
click at [265, 422] on img at bounding box center [253, 422] width 57 height 19
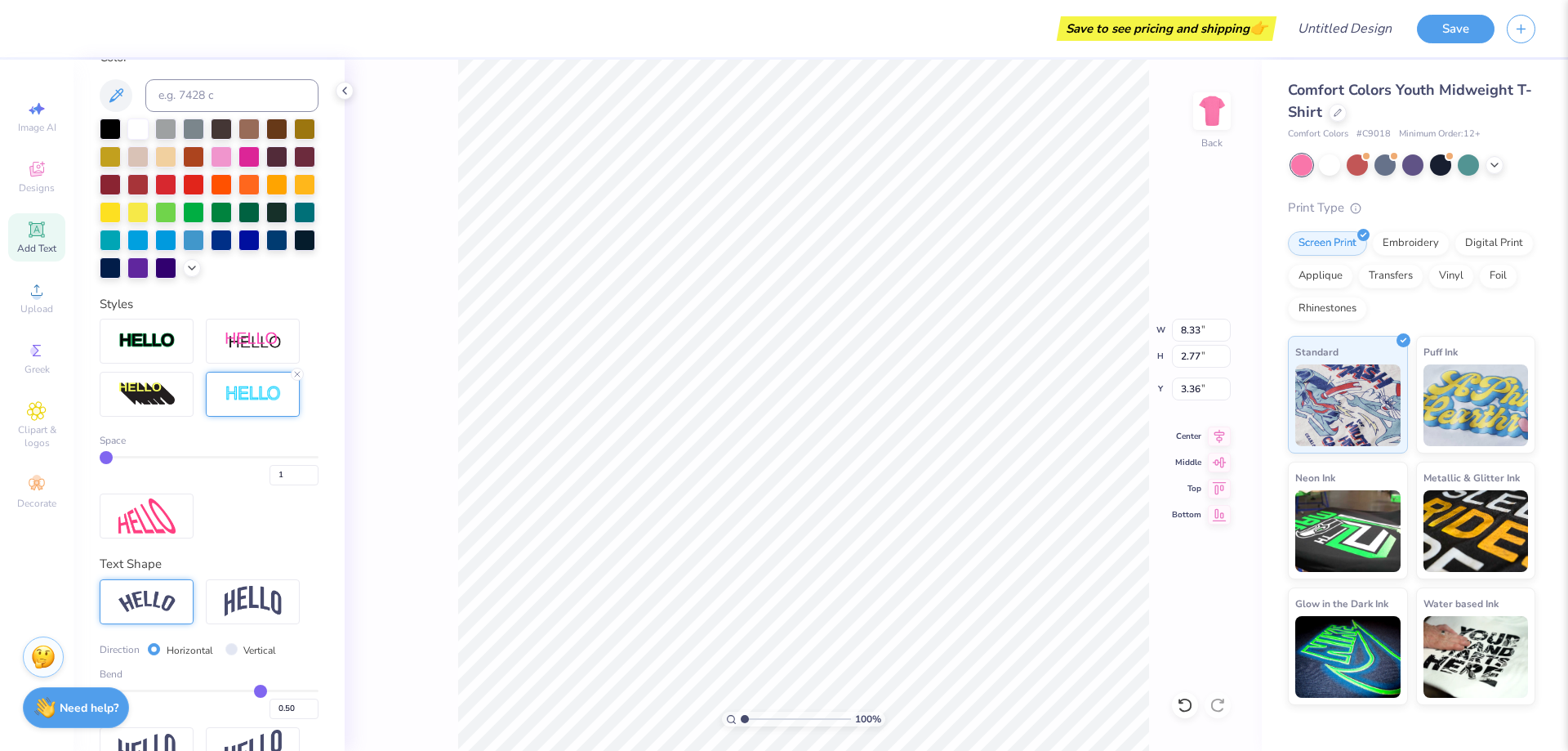
type input "8.35"
type input "2.79"
click at [300, 379] on icon at bounding box center [297, 373] width 10 height 10
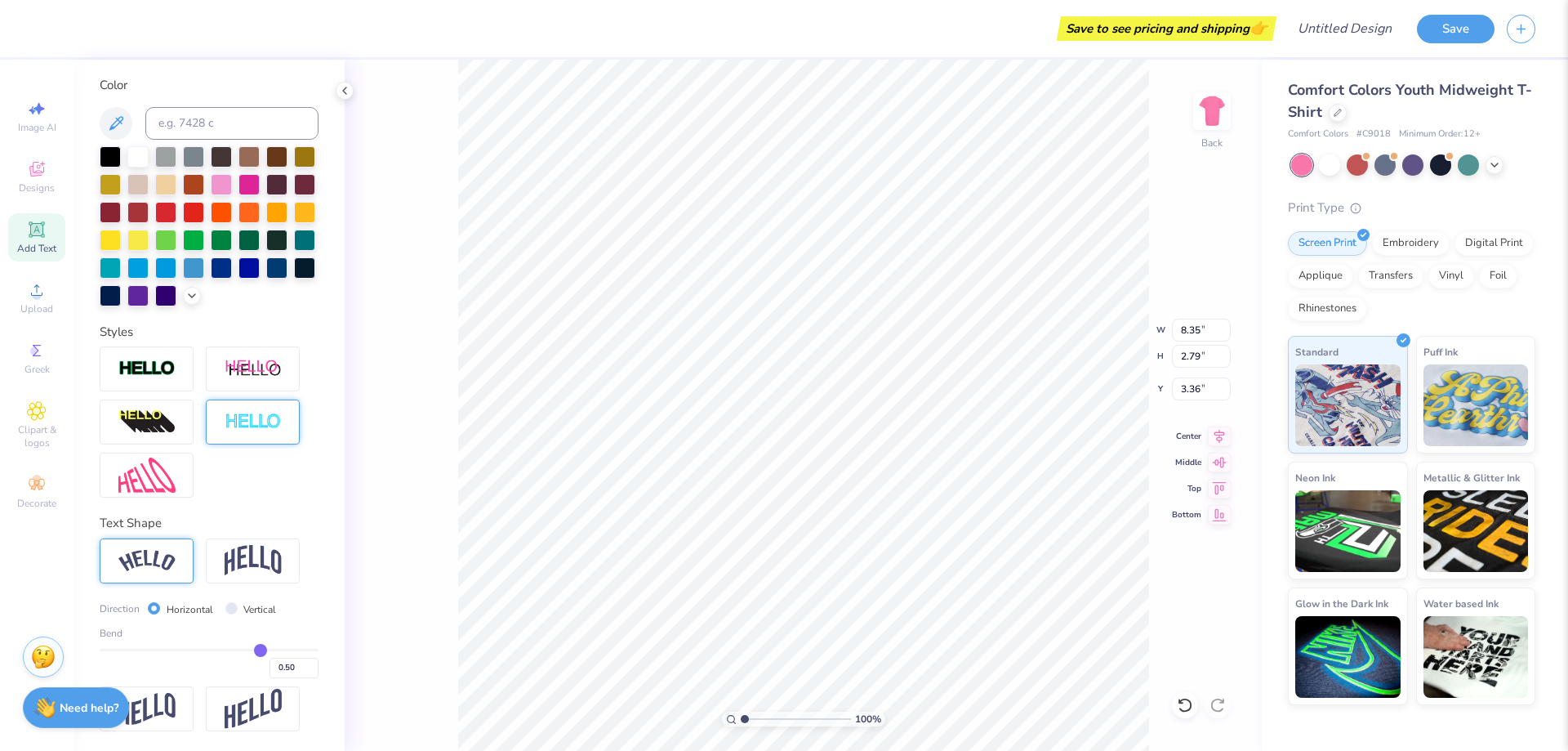
type input "8.33"
type input "2.77"
type input "3.00"
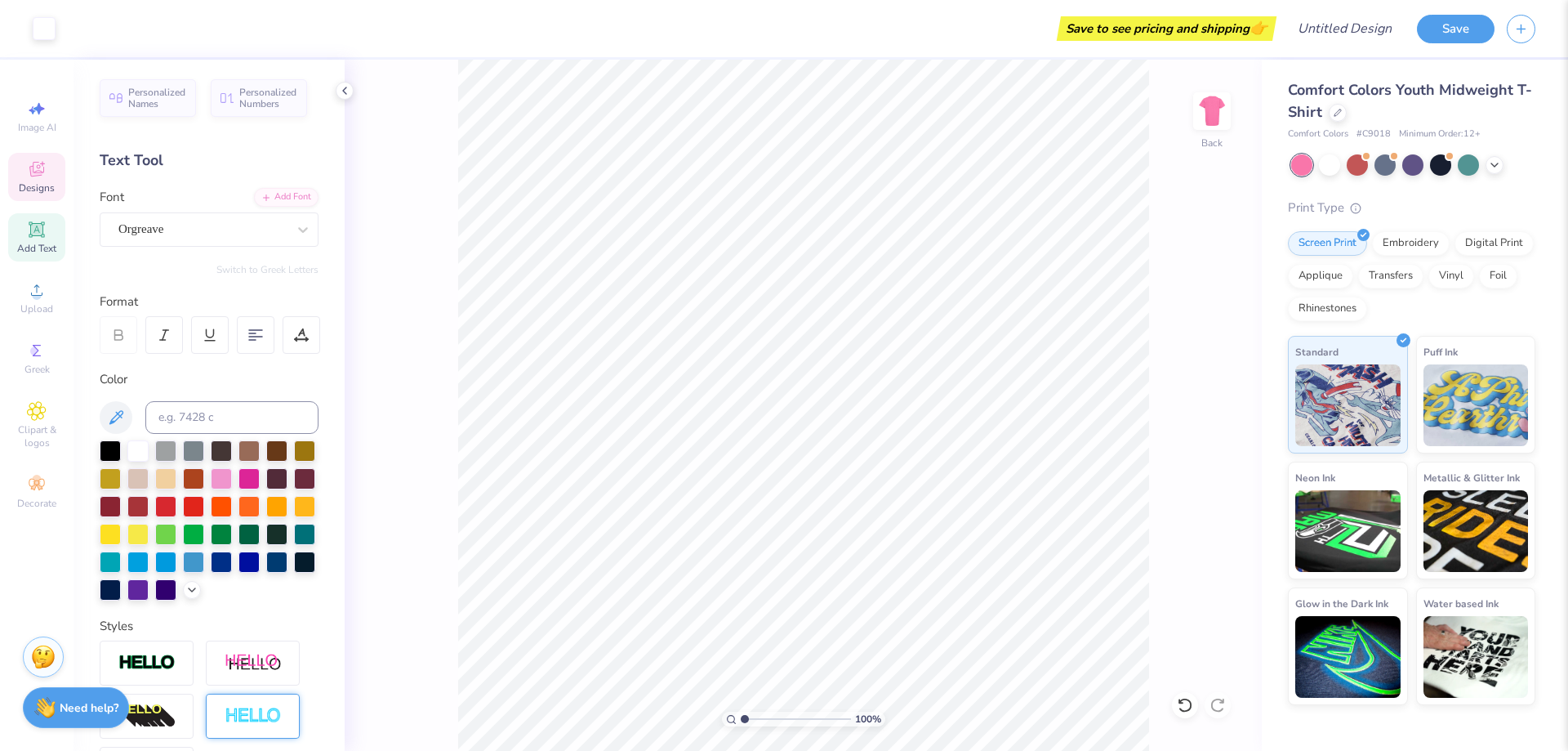
click at [32, 180] on div "Designs" at bounding box center [36, 177] width 57 height 49
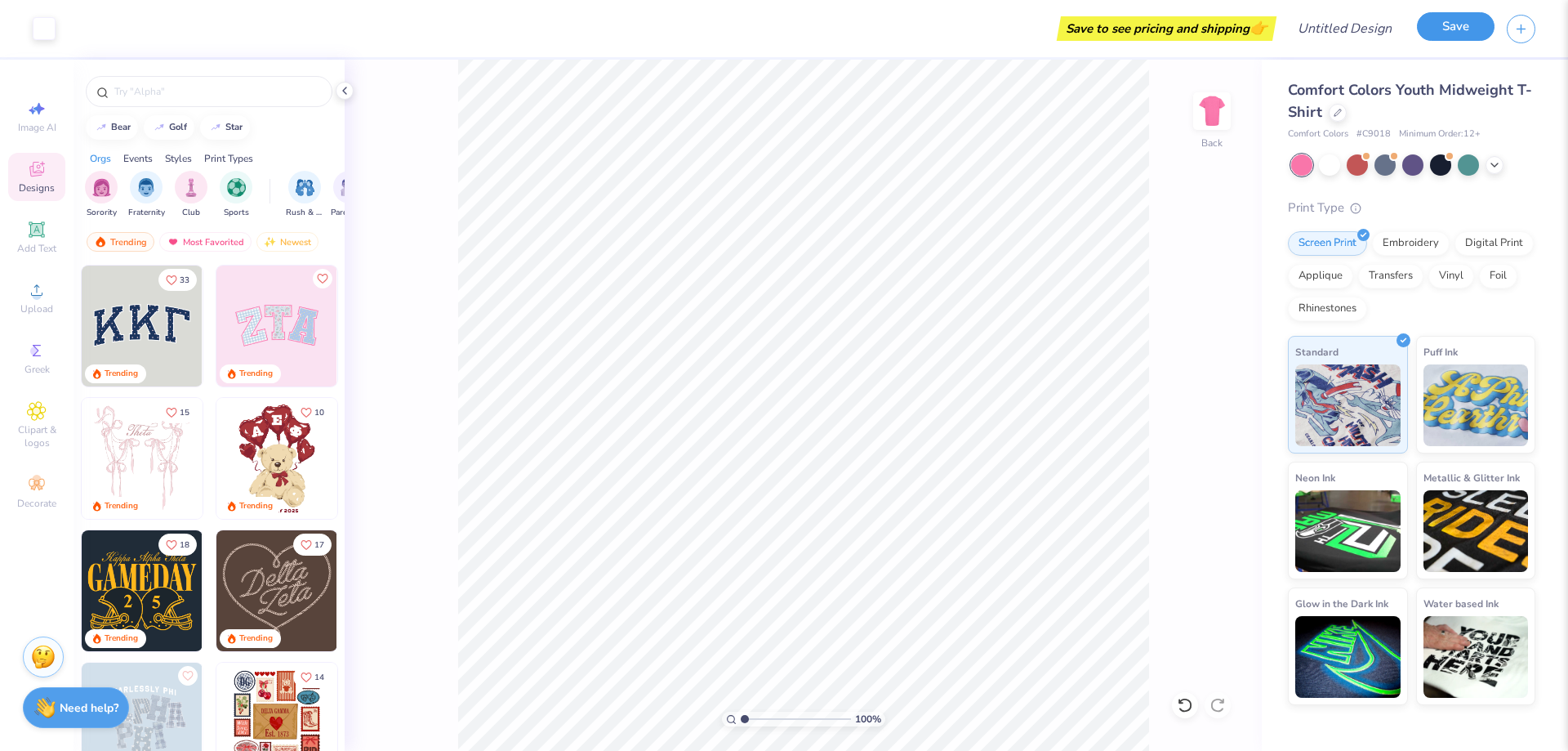
click at [1449, 23] on button "Save" at bounding box center [1456, 26] width 78 height 29
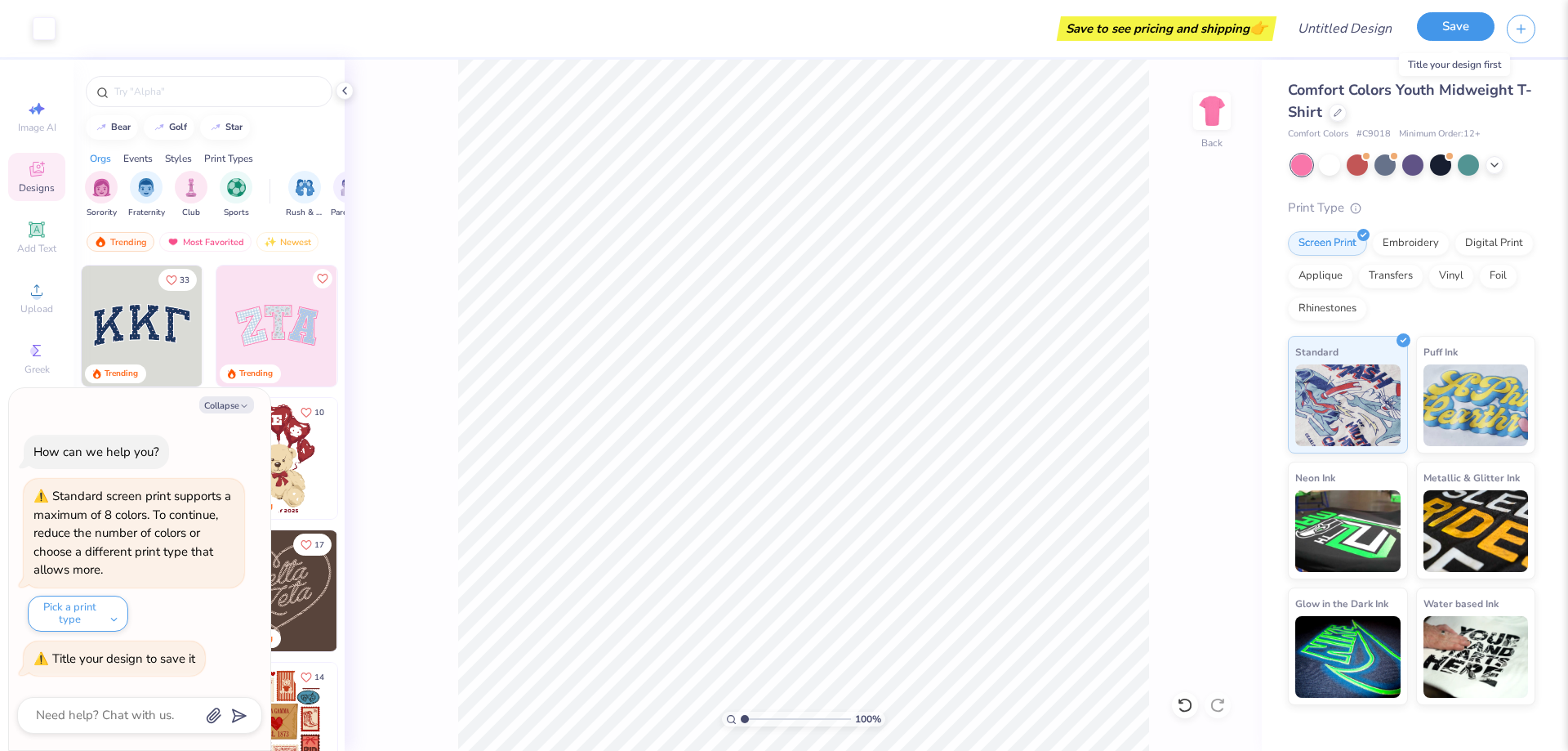
click at [1459, 27] on button "Save" at bounding box center [1456, 26] width 78 height 29
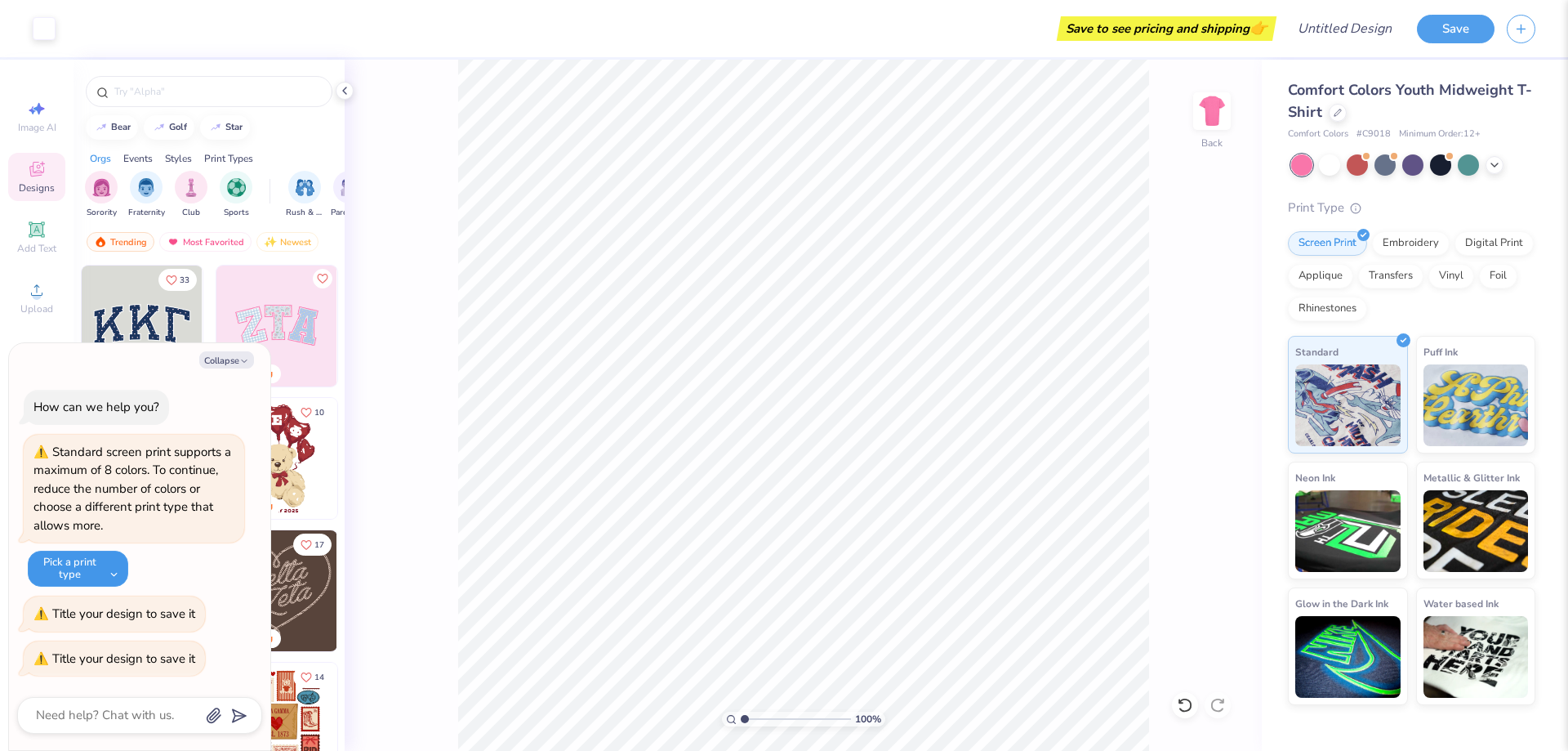
click at [111, 556] on button "Pick a print type" at bounding box center [78, 569] width 100 height 36
click at [126, 645] on button "standard embroidery" at bounding box center [102, 638] width 135 height 27
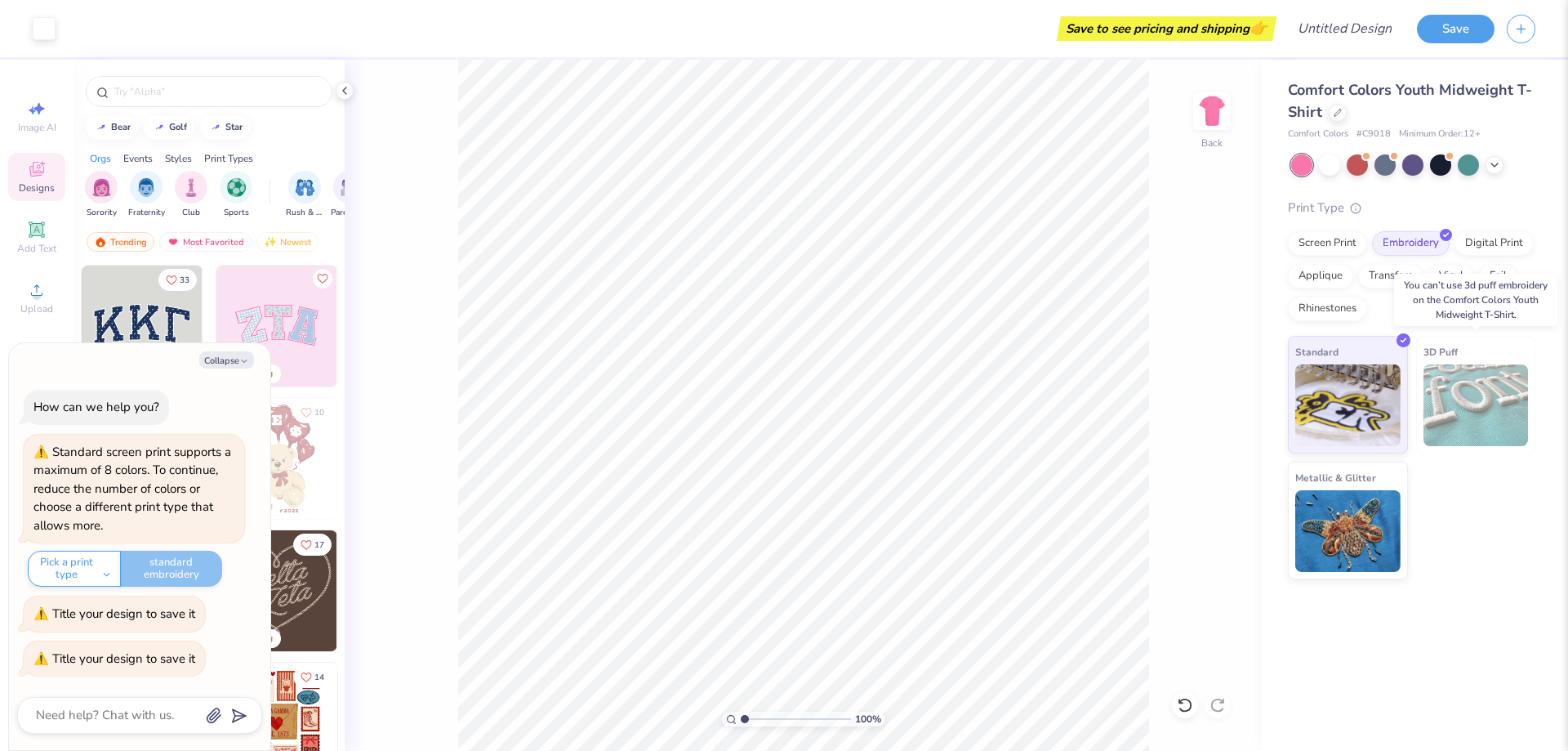
click at [1473, 396] on img at bounding box center [1476, 405] width 106 height 81
click at [222, 359] on button "Collapse" at bounding box center [226, 360] width 55 height 17
type textarea "x"
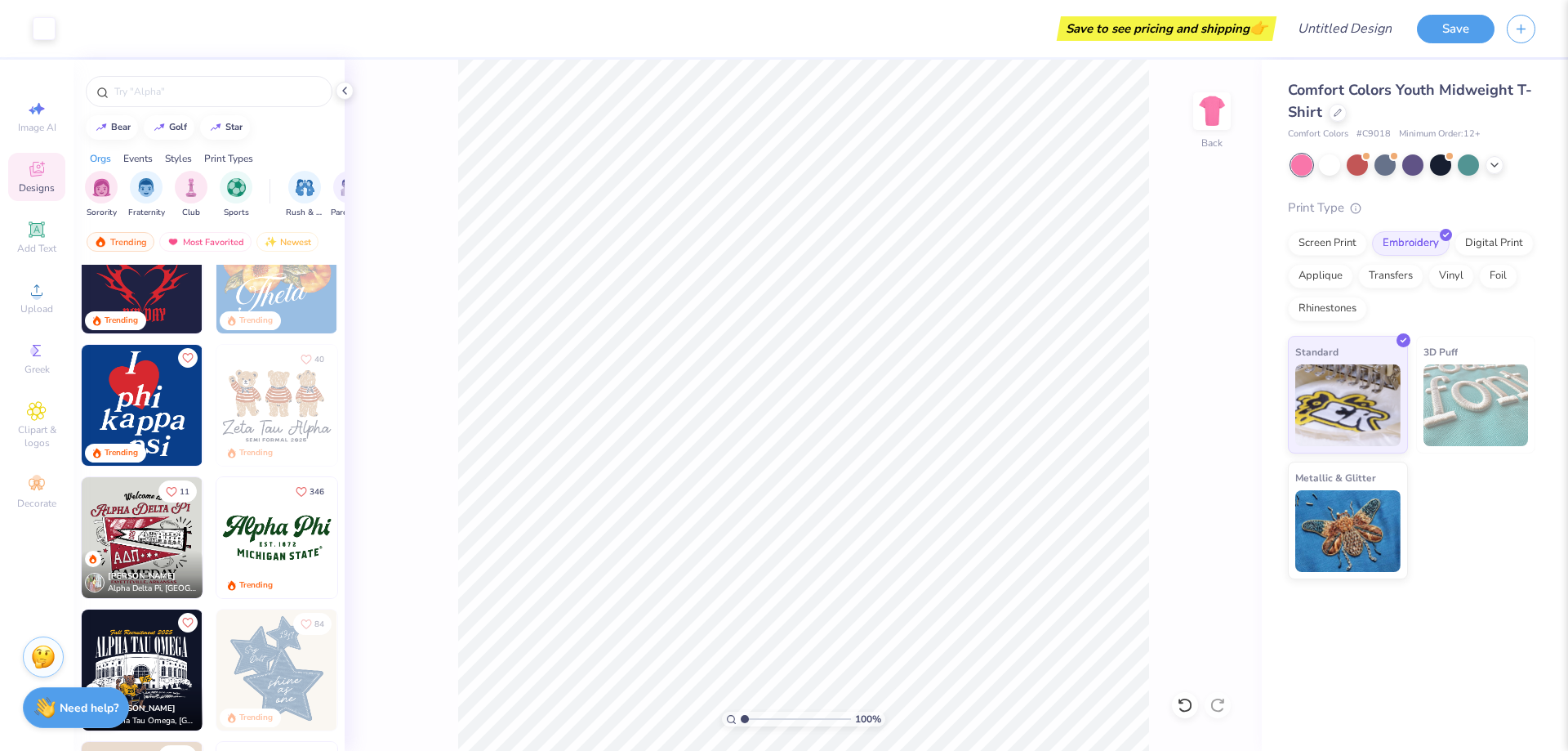
scroll to position [817, 0]
